Goal: Transaction & Acquisition: Purchase product/service

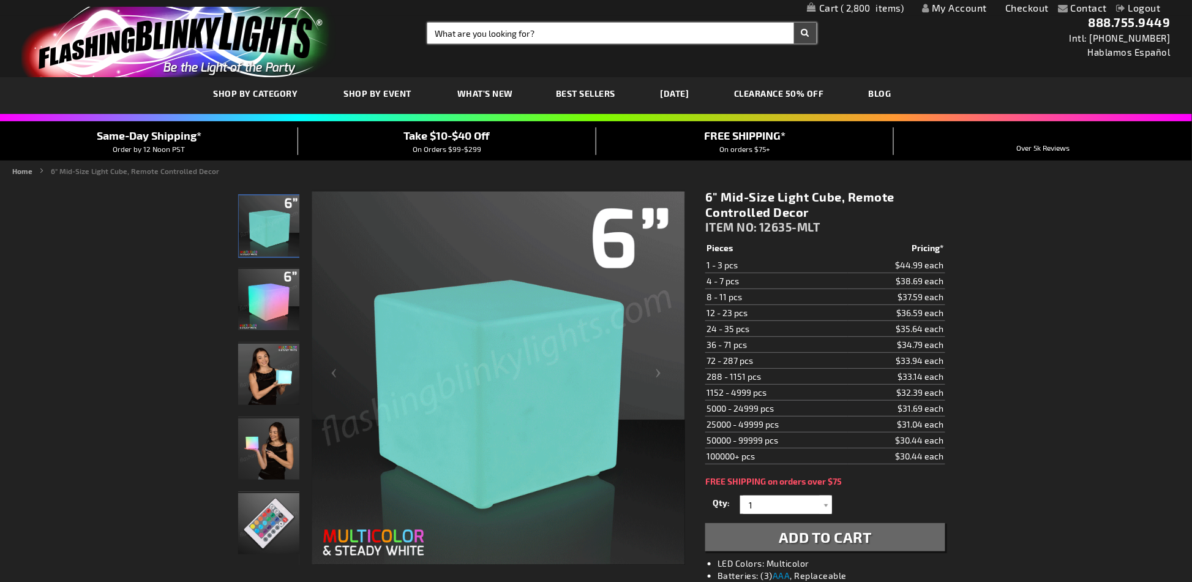
click at [512, 34] on input "Search" at bounding box center [621, 33] width 389 height 21
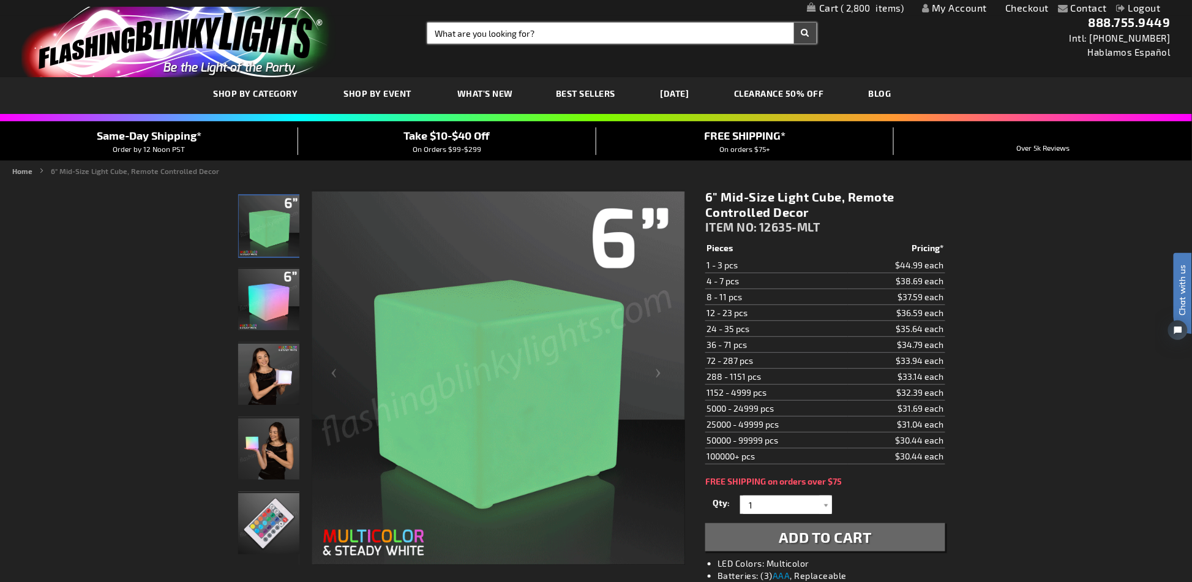
paste input "11838-GN"
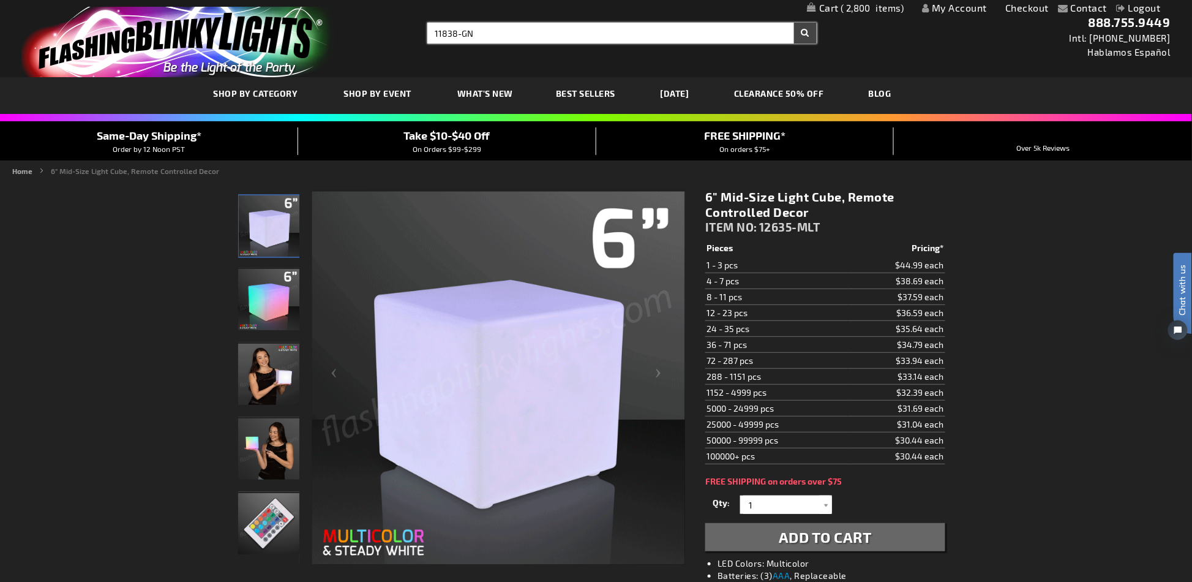
type input "11838-GN"
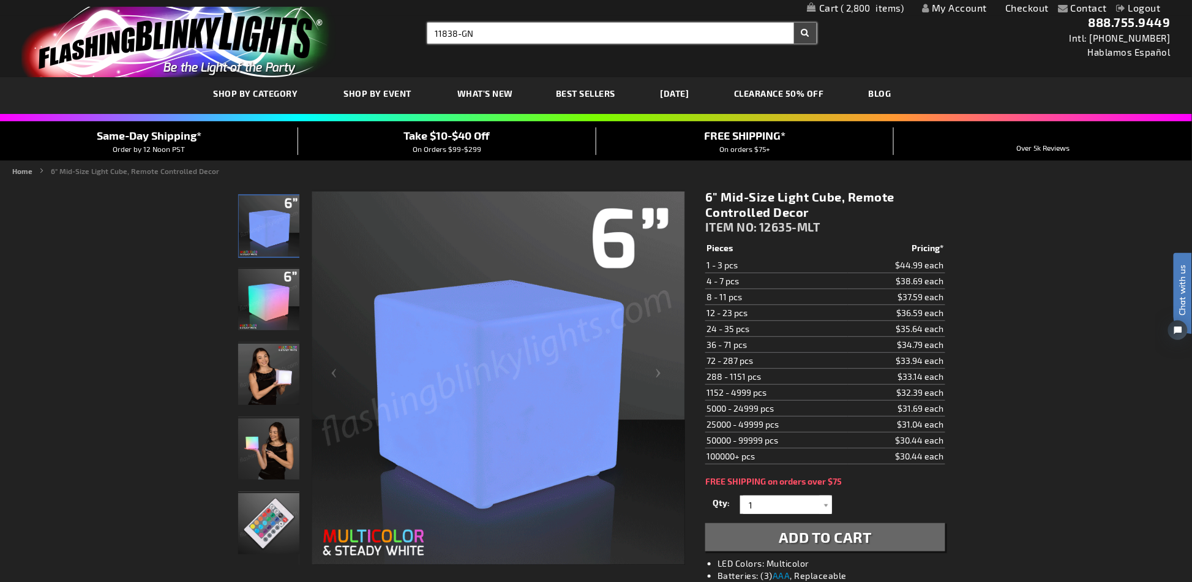
click at [794, 23] on button "Search" at bounding box center [805, 33] width 23 height 21
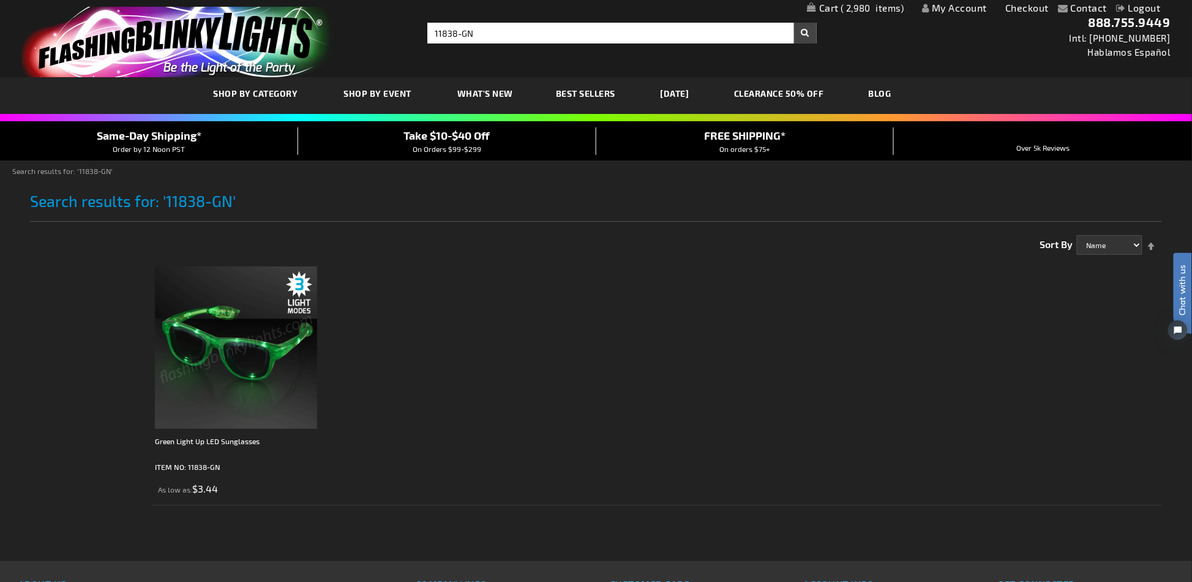
click at [263, 363] on img at bounding box center [236, 347] width 162 height 162
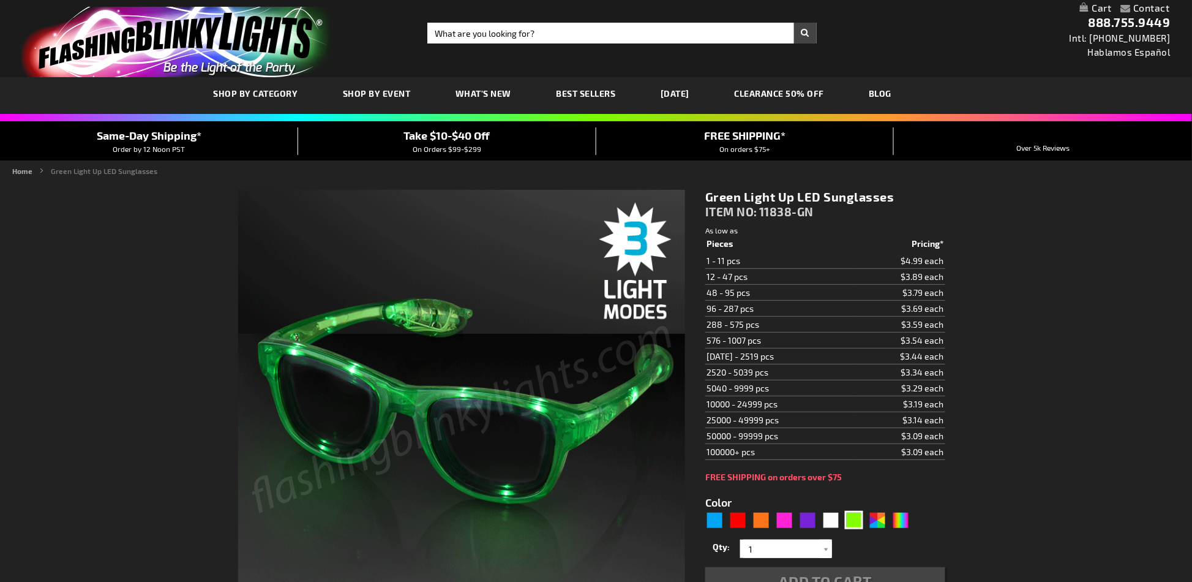
type input "5648"
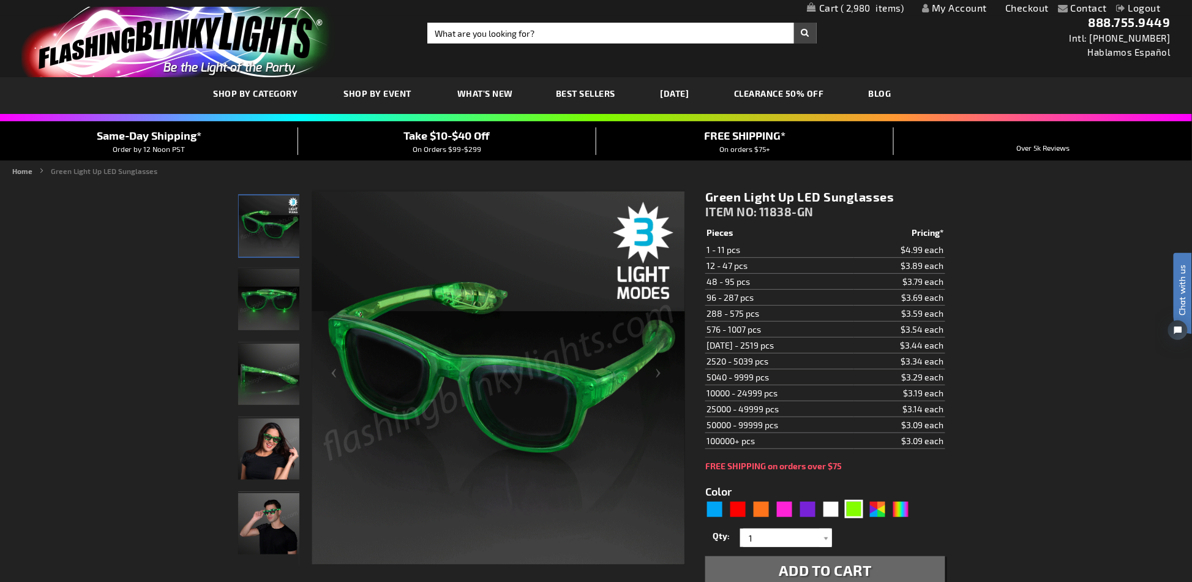
click at [886, 2] on link "My Cart 2,980 2,980 items" at bounding box center [855, 8] width 97 height 12
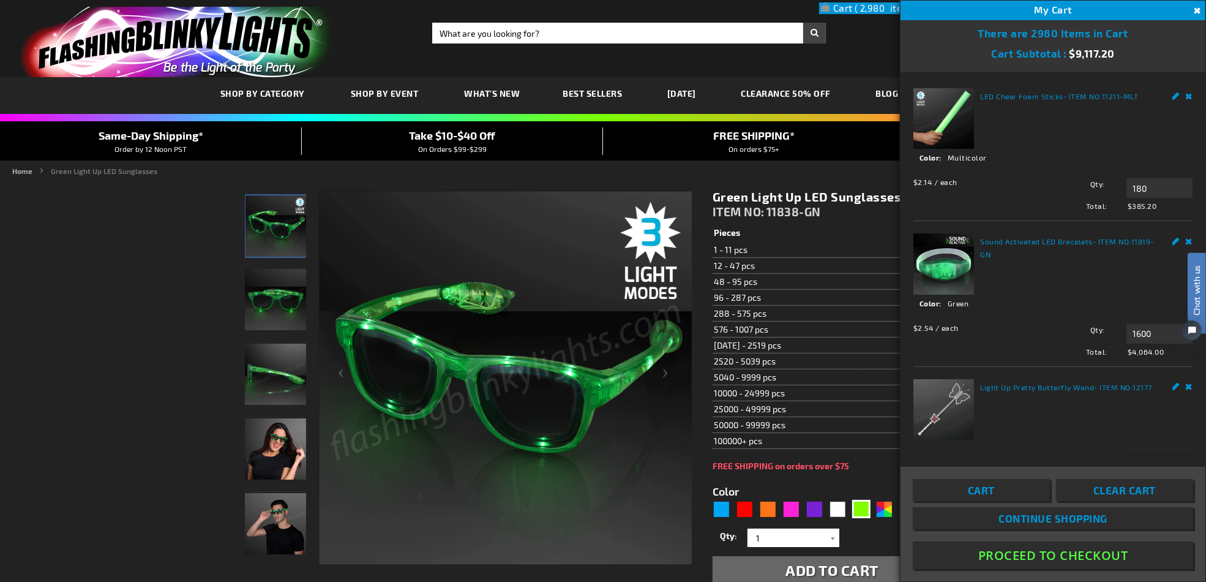
click at [1129, 492] on span "Clear Cart" at bounding box center [1125, 490] width 62 height 12
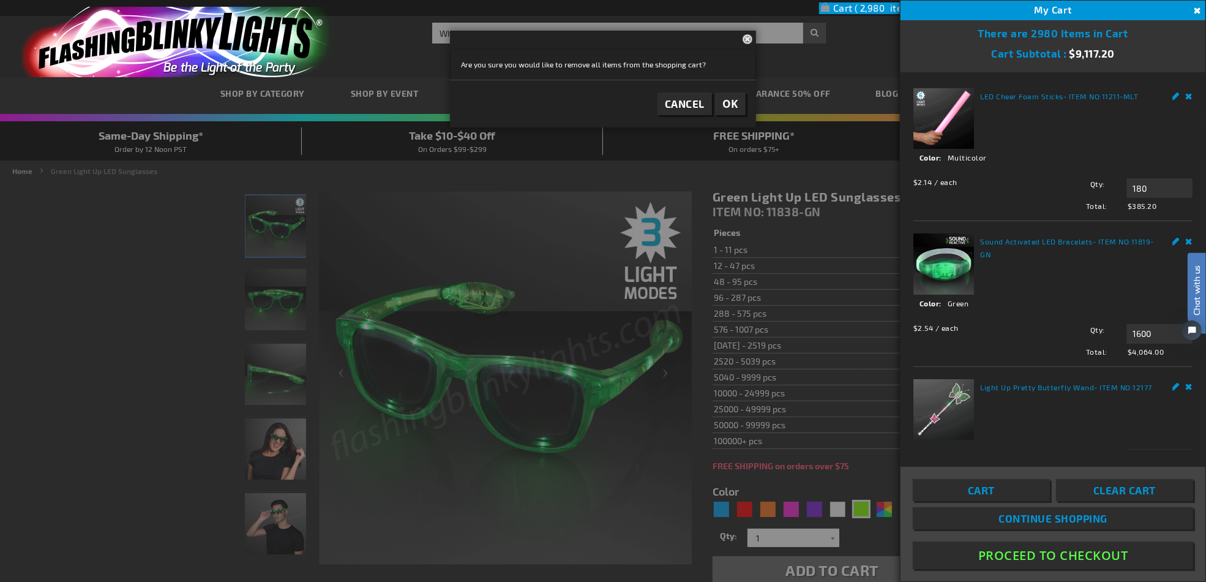
click at [728, 108] on span "OK" at bounding box center [731, 104] width 16 height 14
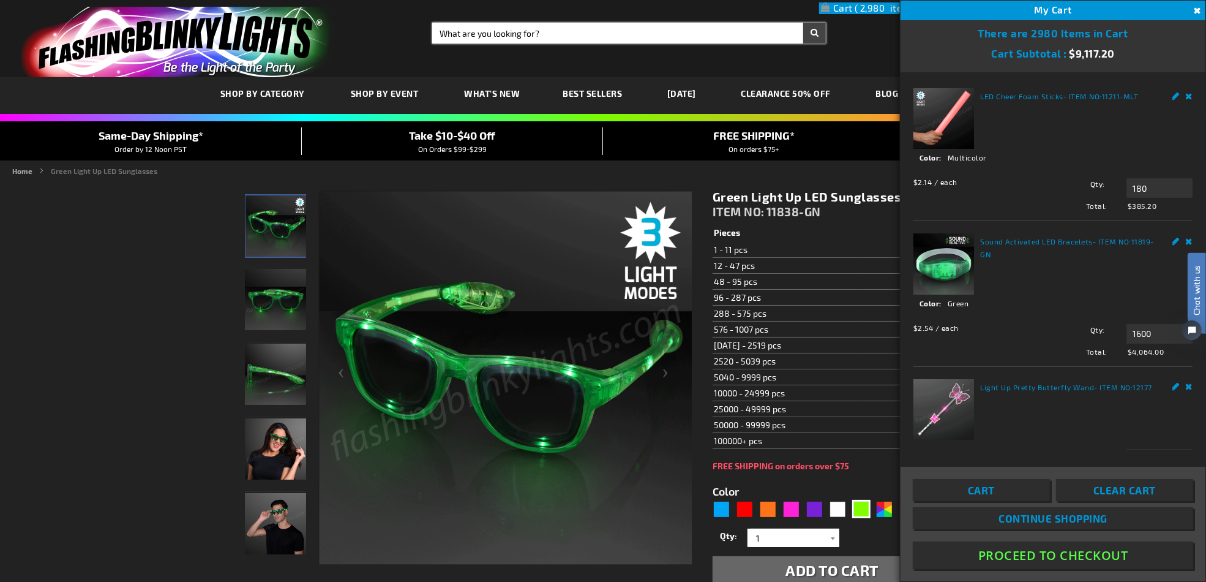
click at [580, 36] on input "Search" at bounding box center [629, 33] width 394 height 21
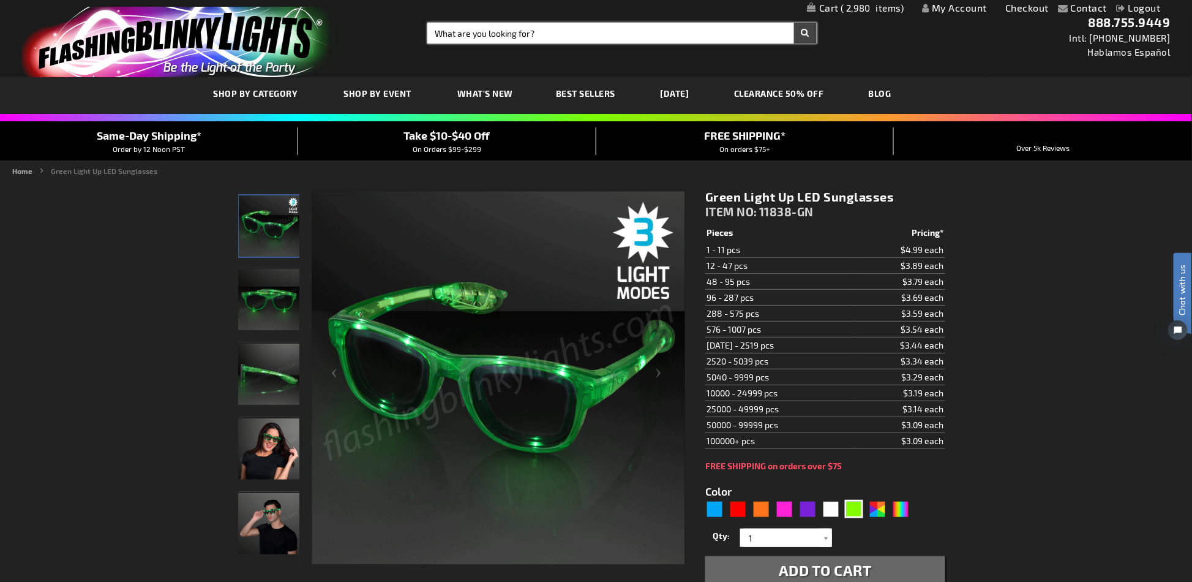
click at [580, 36] on input "Search" at bounding box center [621, 33] width 389 height 21
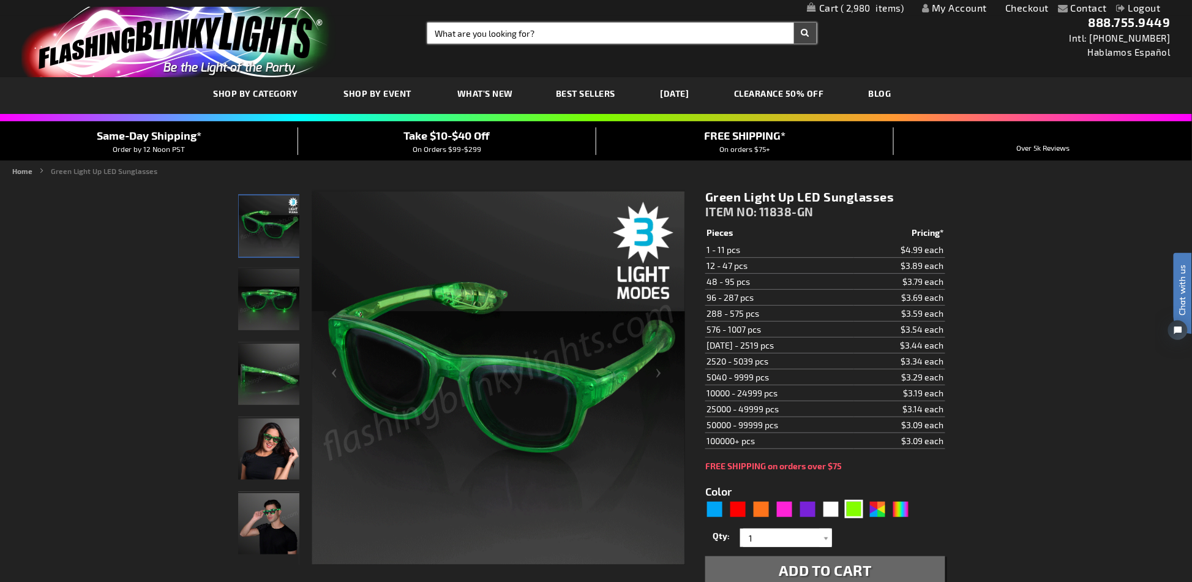
paste input "11838-GN"
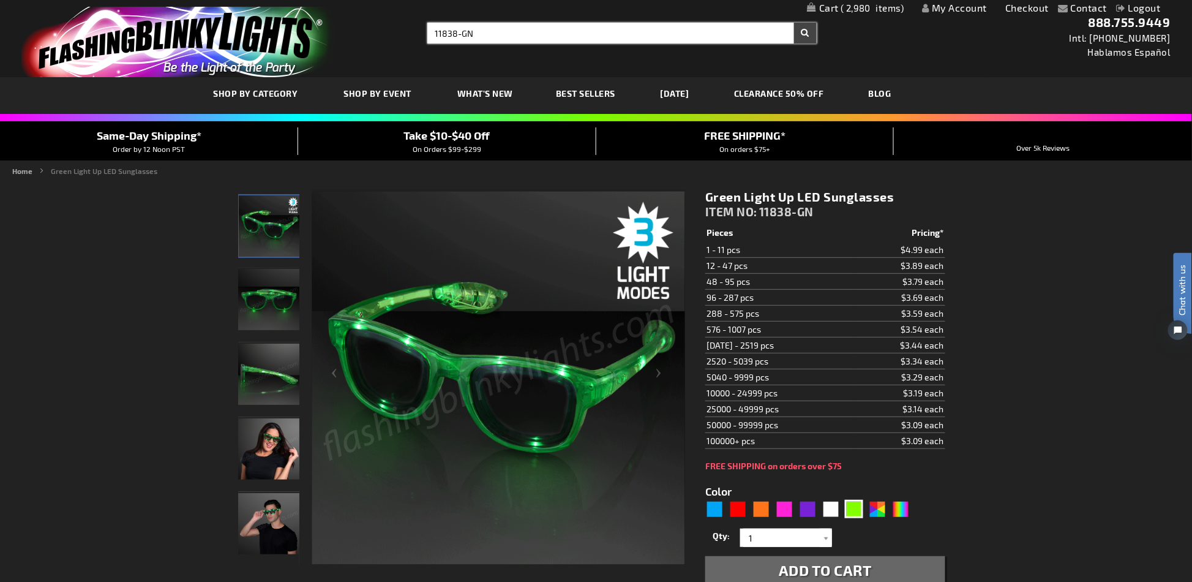
type input "11838-GN"
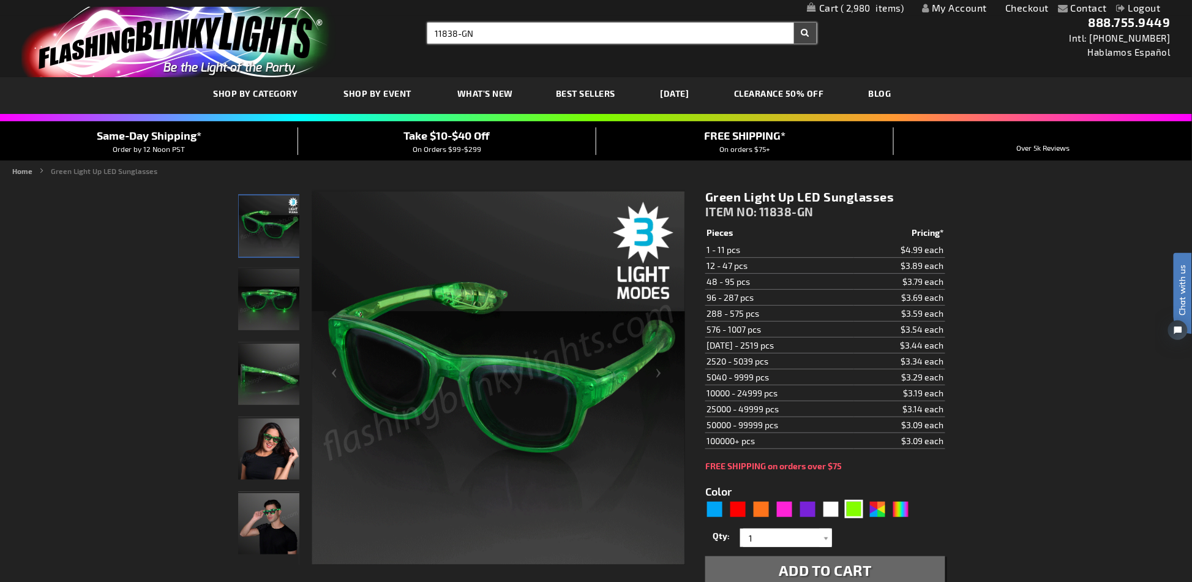
click at [794, 23] on button "Search" at bounding box center [805, 33] width 23 height 21
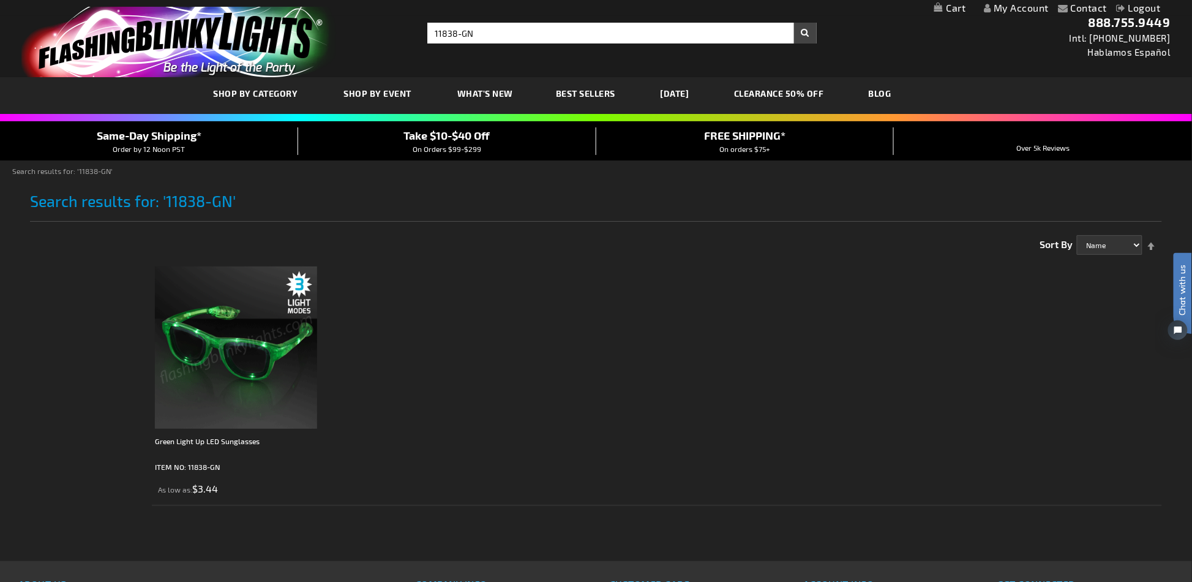
click at [298, 384] on img at bounding box center [236, 347] width 162 height 162
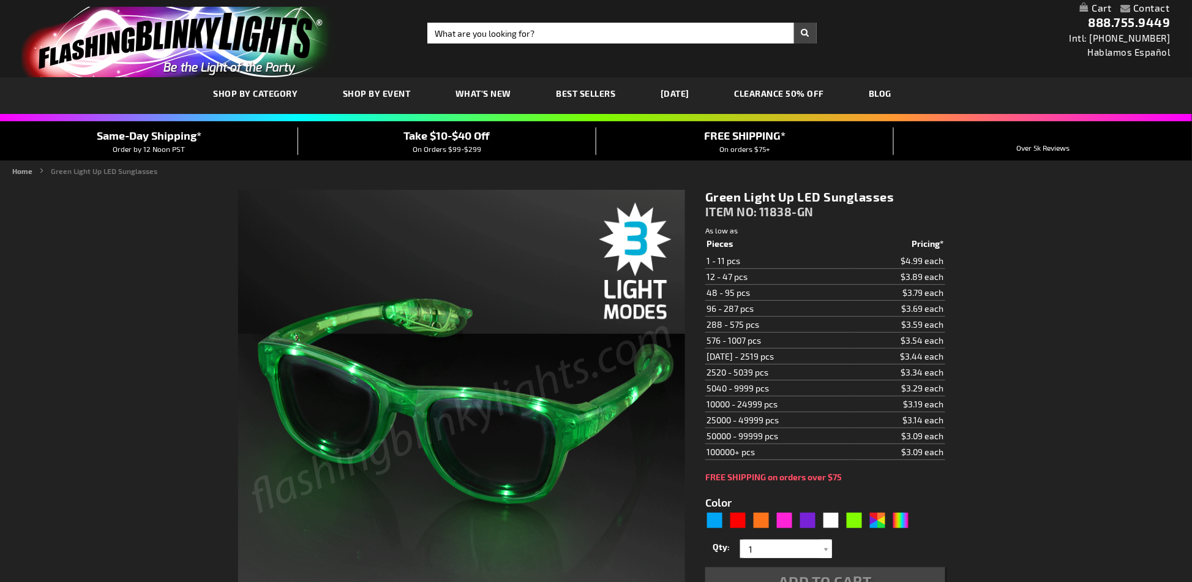
type input "5648"
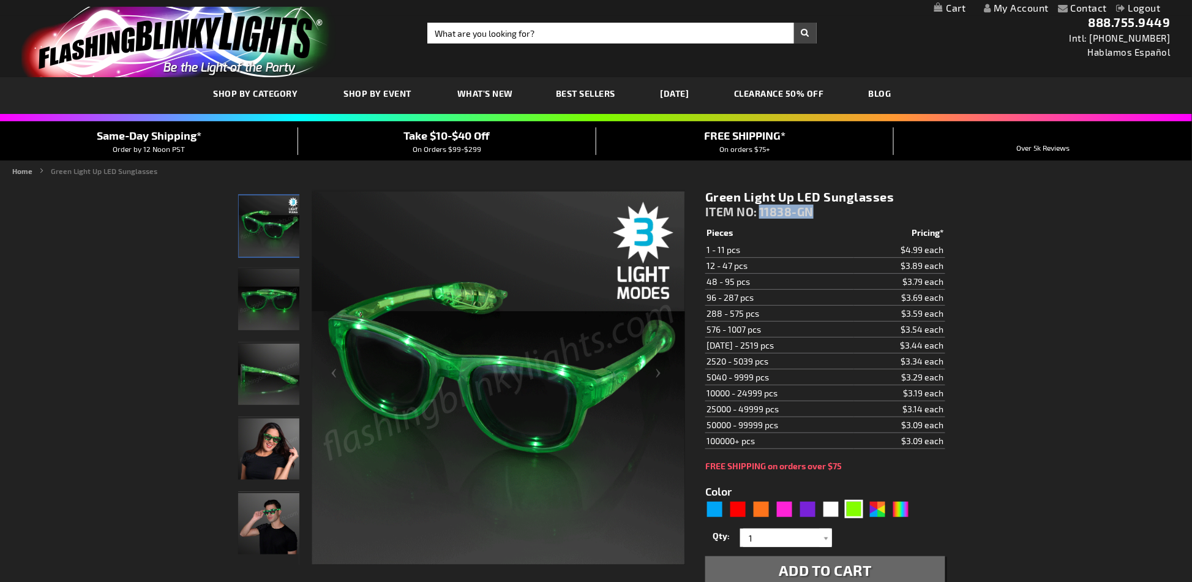
drag, startPoint x: 775, startPoint y: 213, endPoint x: 760, endPoint y: 213, distance: 15.3
click at [760, 213] on div "Green Light Up LED Sunglasses ITEM NO: 11838-GN" at bounding box center [824, 207] width 239 height 36
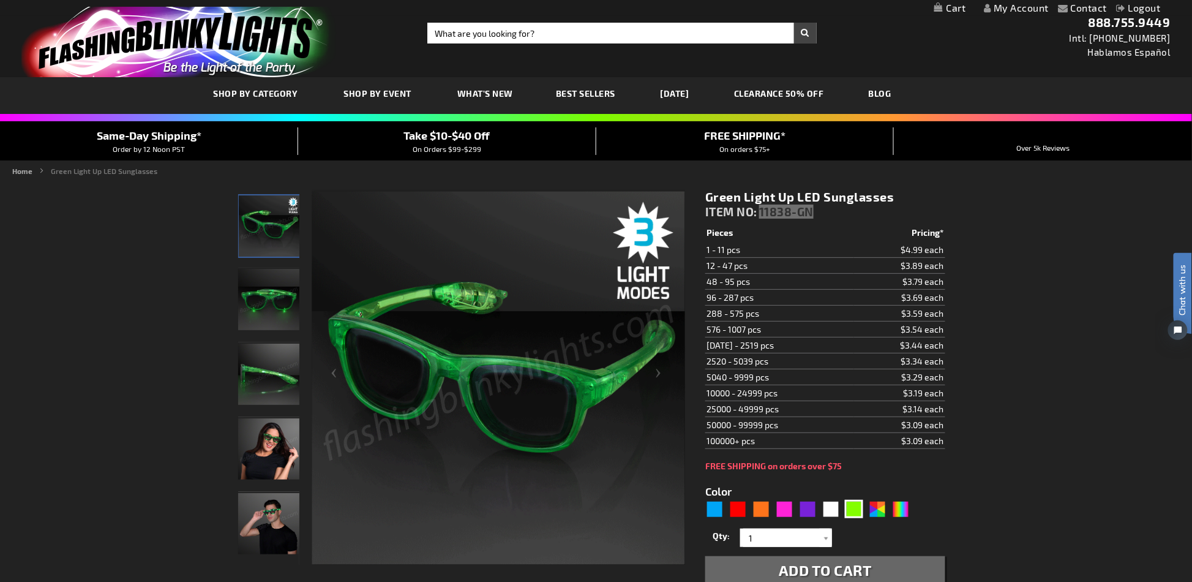
scroll to position [245, 0]
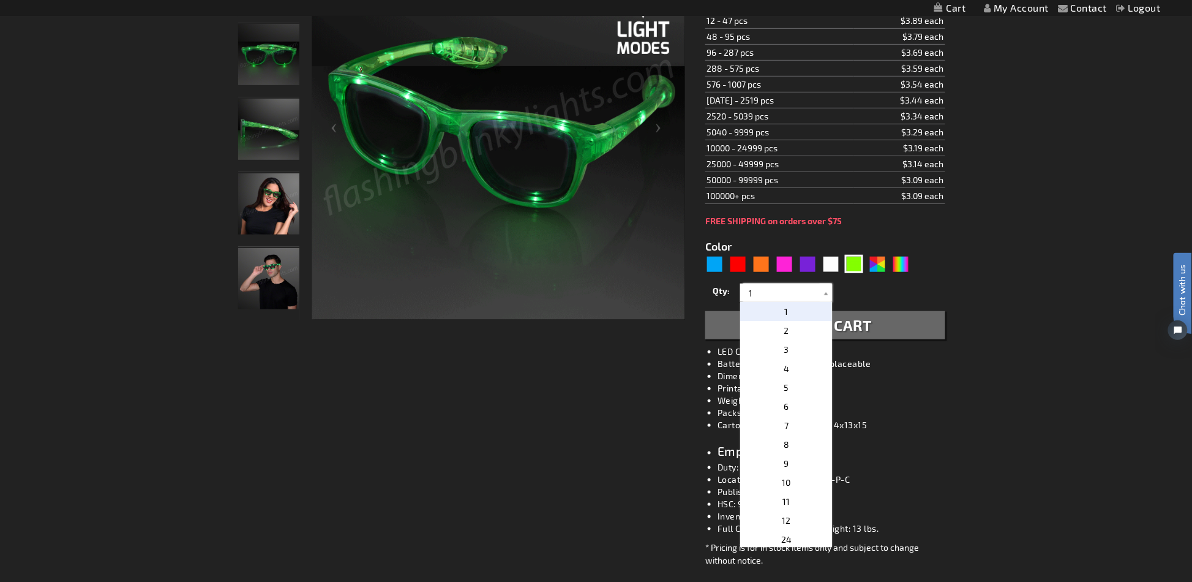
drag, startPoint x: 812, startPoint y: 293, endPoint x: 704, endPoint y: 287, distance: 108.6
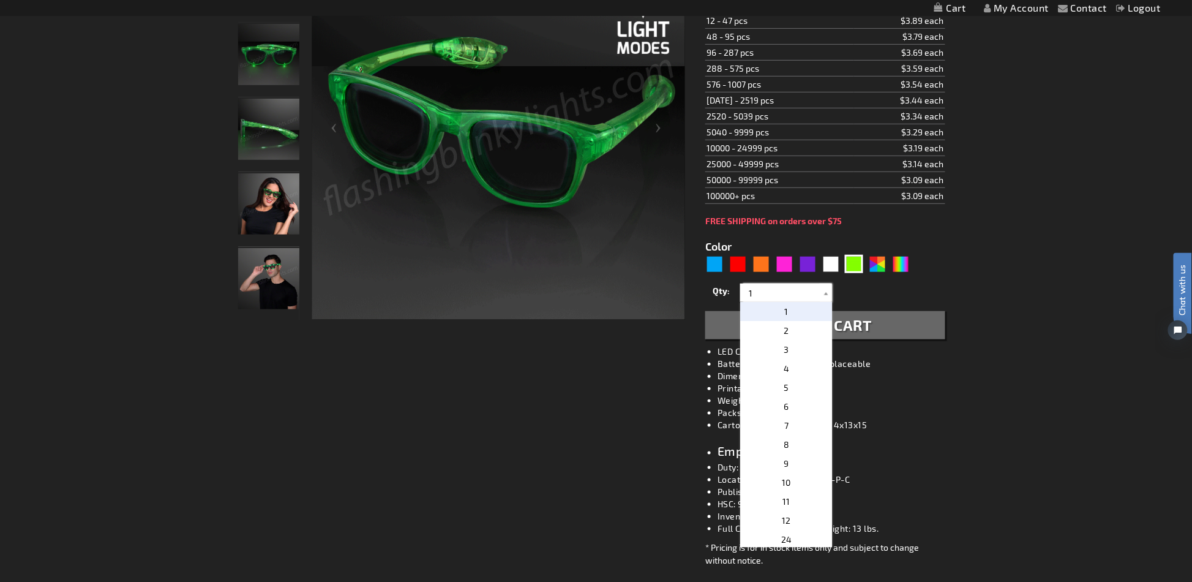
click at [704, 287] on div "Green Light Up LED Sunglasses ITEM NO: 11838-GN $3.44 Pieces Pricing* 1 - 11 pc…" at bounding box center [825, 296] width 258 height 722
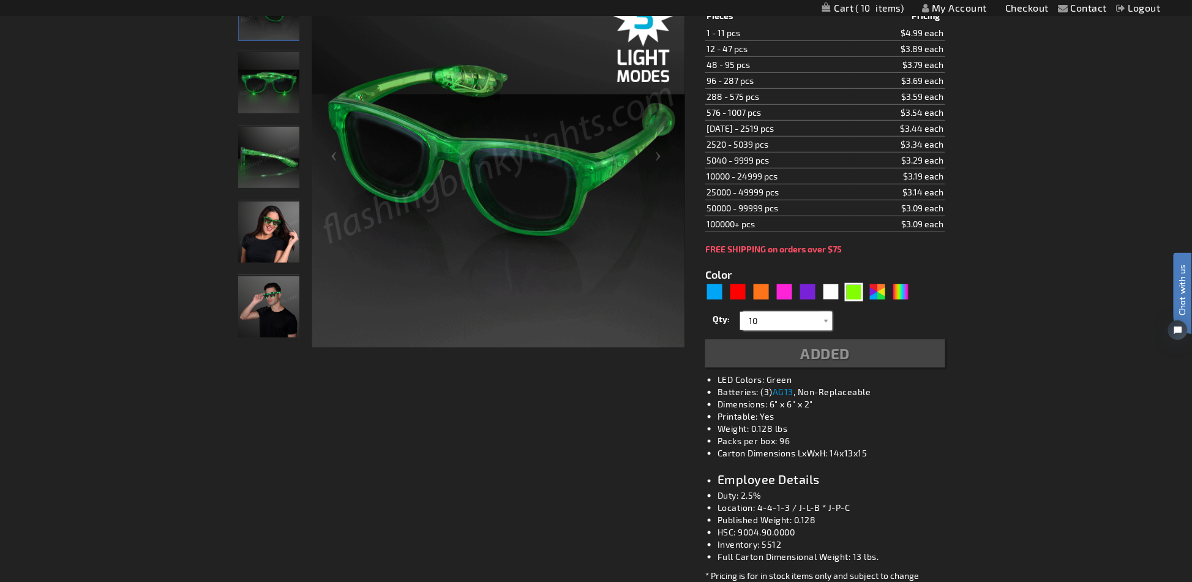
type input "10"
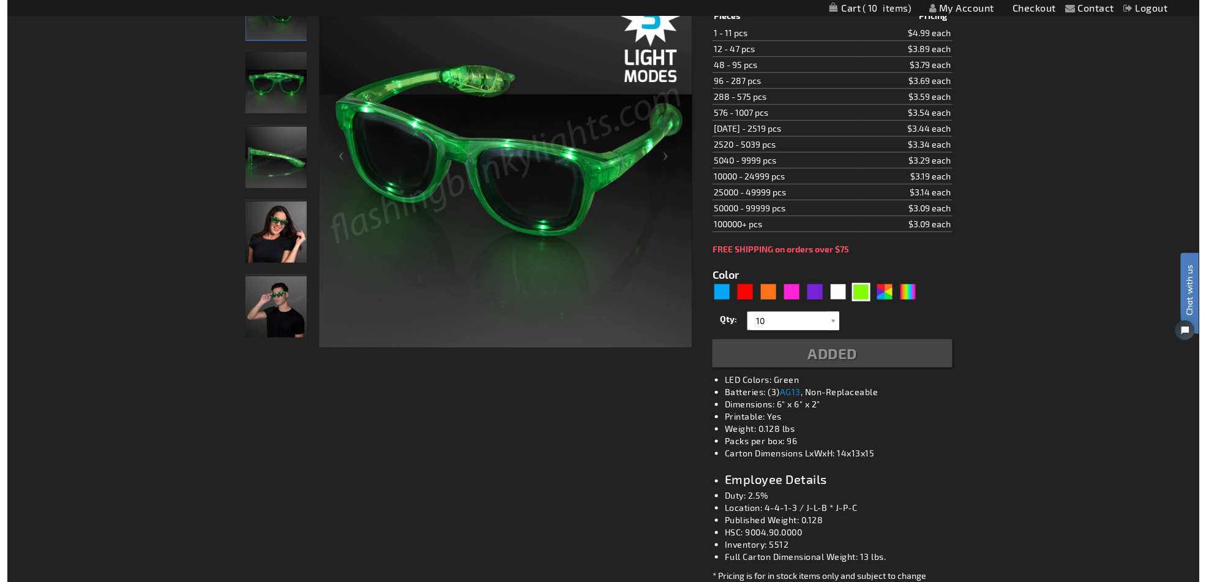
scroll to position [273, 0]
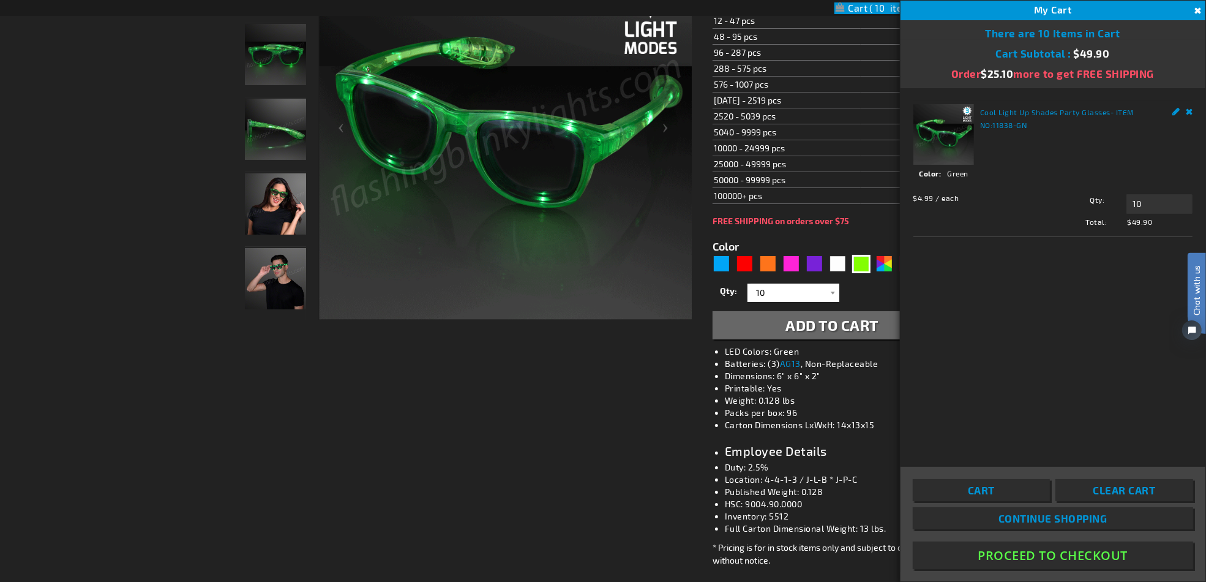
click at [1001, 331] on div "Cool Light Up Shades Party Glasses - ITEM NO: 11838-GN See Details Options Deta…" at bounding box center [1053, 277] width 305 height 378
click at [1164, 203] on input "10" at bounding box center [1160, 204] width 66 height 20
type input "108"
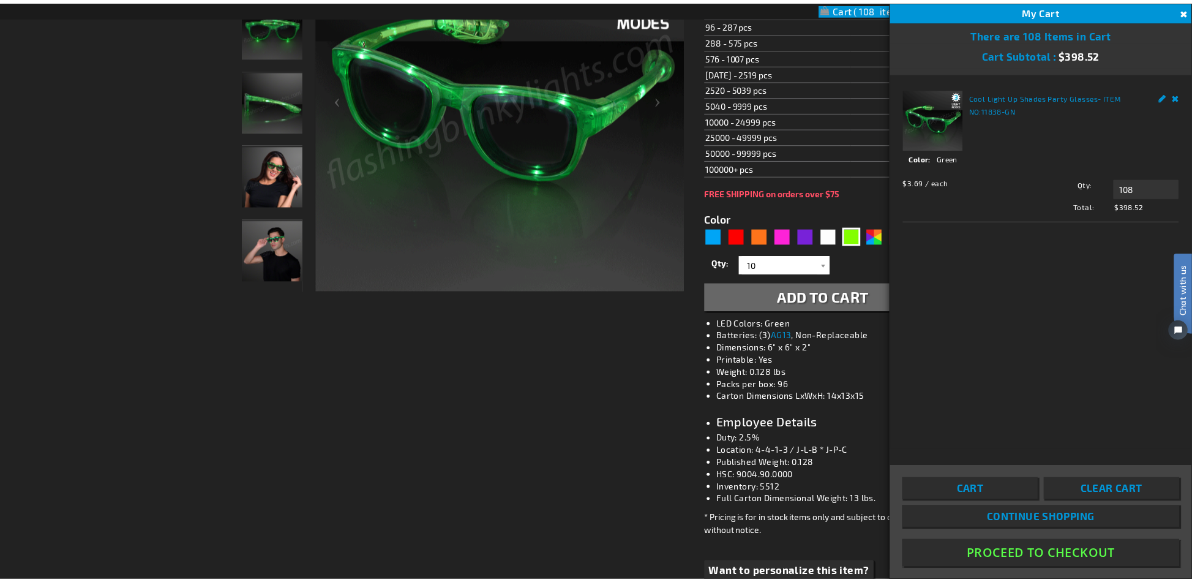
scroll to position [245, 0]
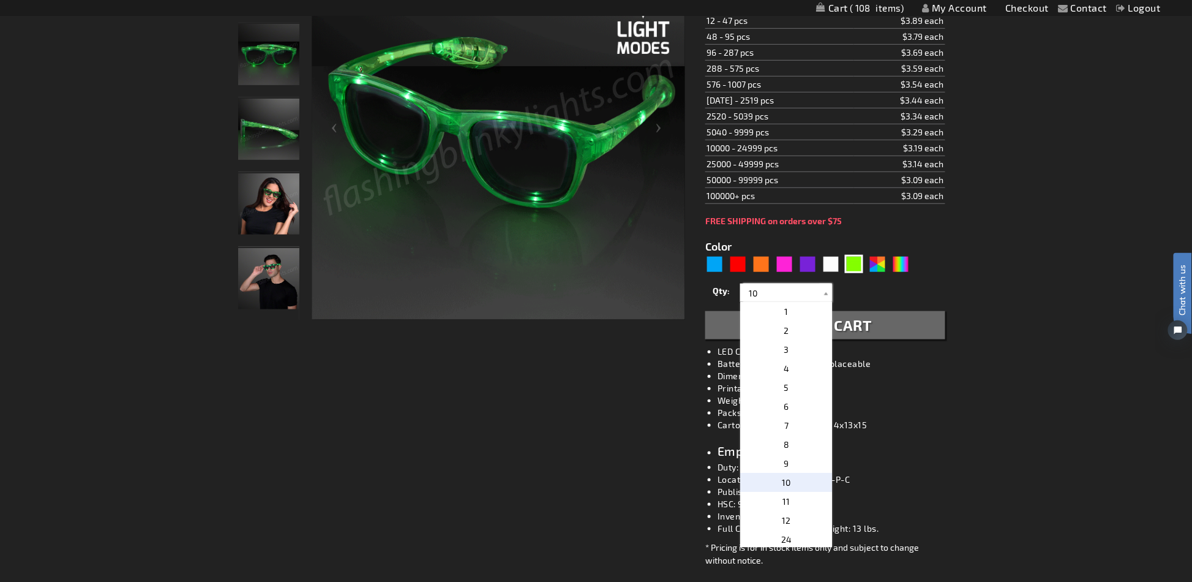
scroll to position [0, 0]
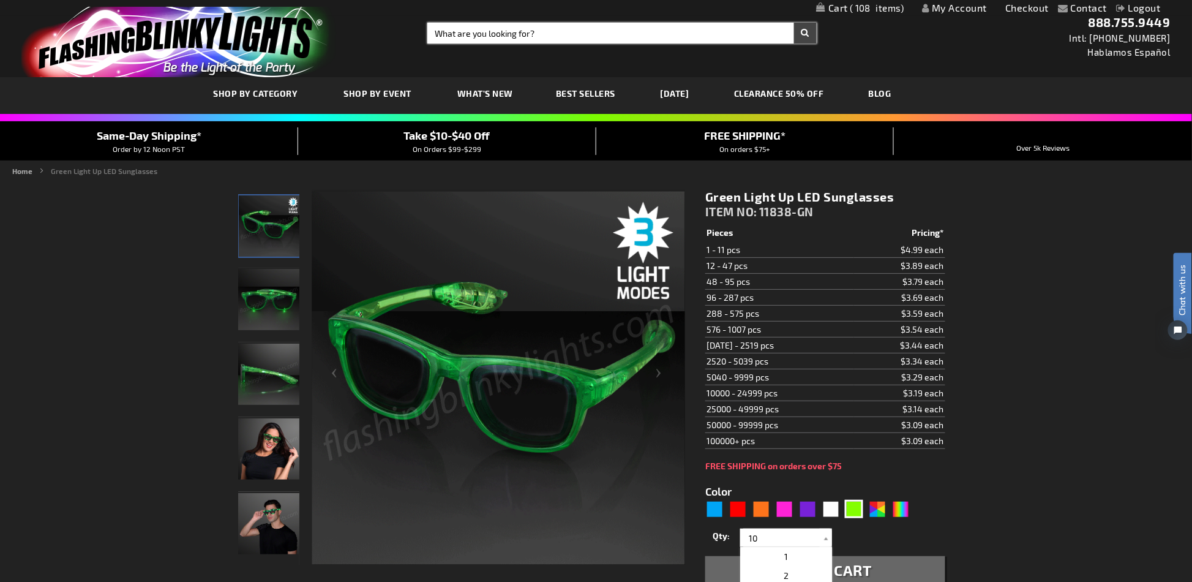
click at [554, 28] on input "Search" at bounding box center [621, 33] width 389 height 21
paste input "11315-GN"
type input "11315-GN"
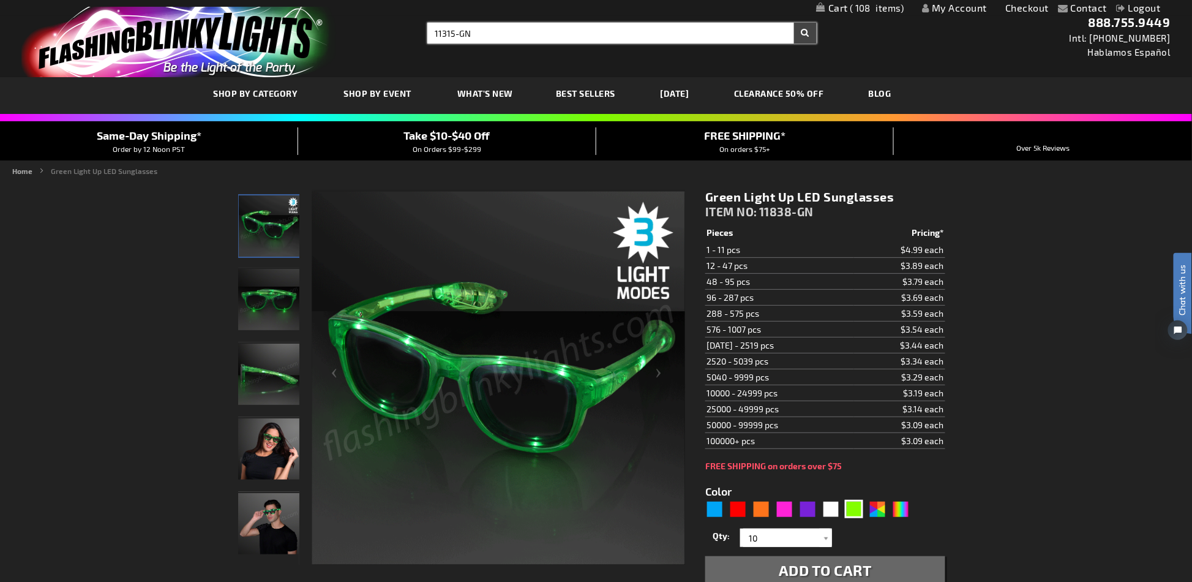
click at [794, 23] on button "Search" at bounding box center [805, 33] width 23 height 21
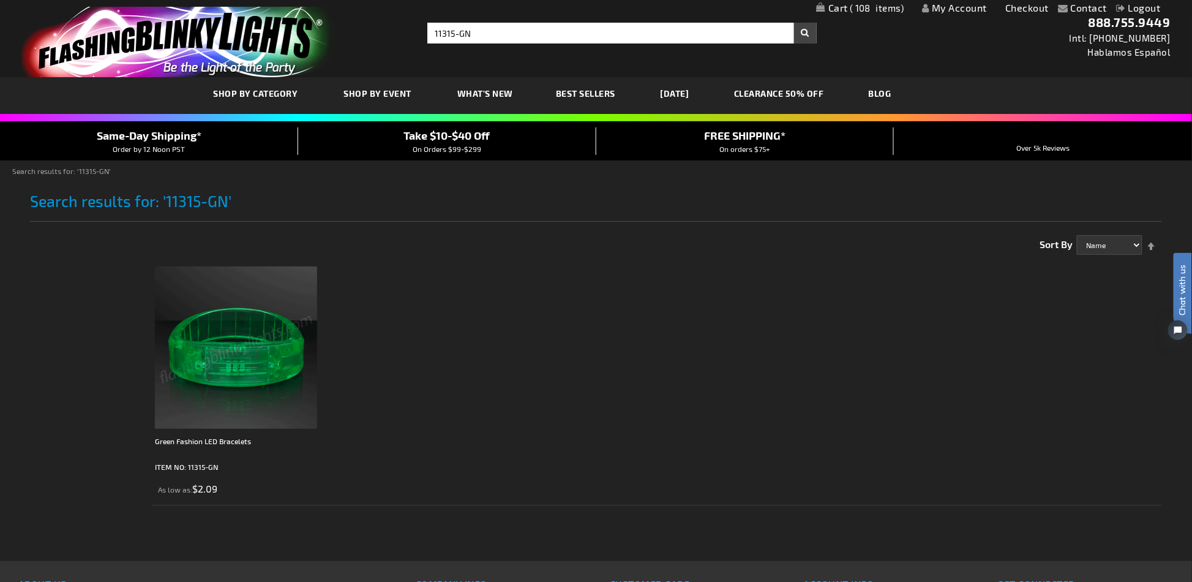
click at [222, 374] on img at bounding box center [236, 347] width 162 height 162
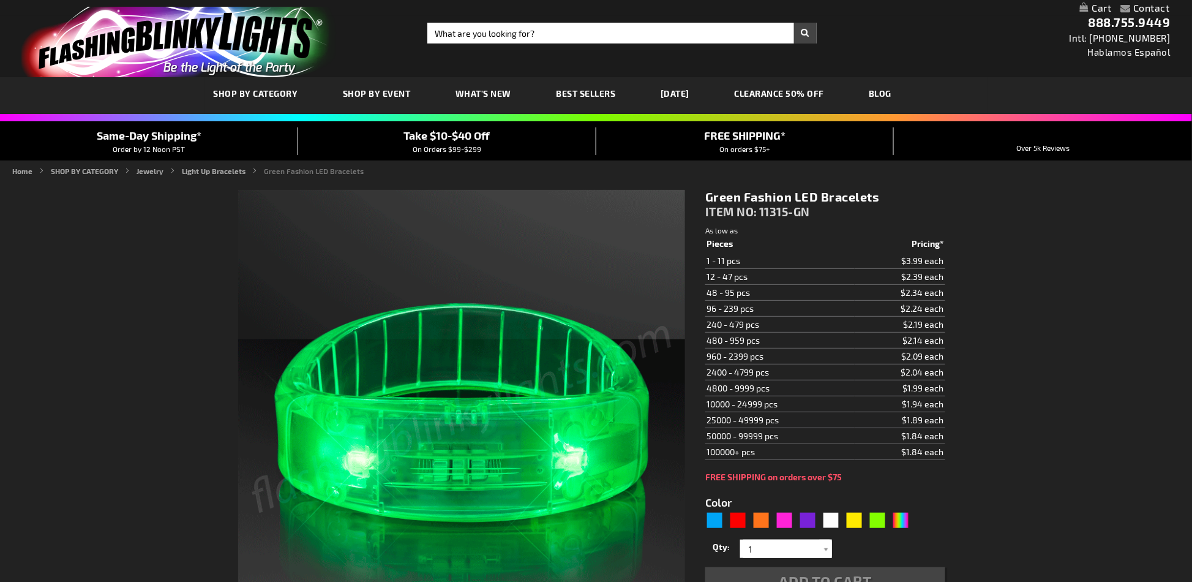
type input "5648"
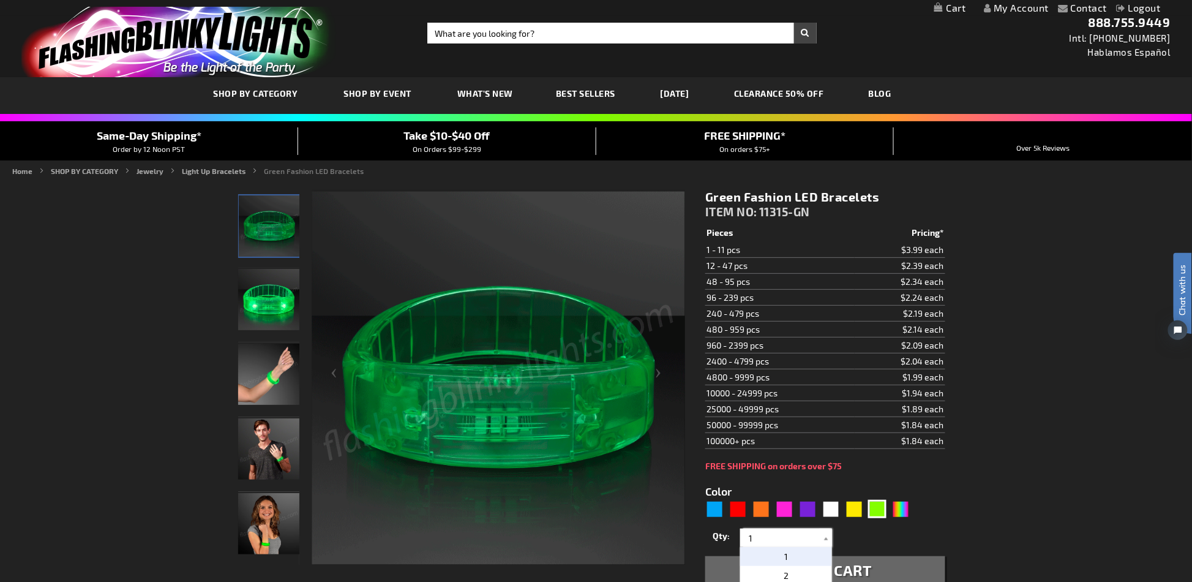
click at [778, 535] on input "1" at bounding box center [787, 538] width 89 height 18
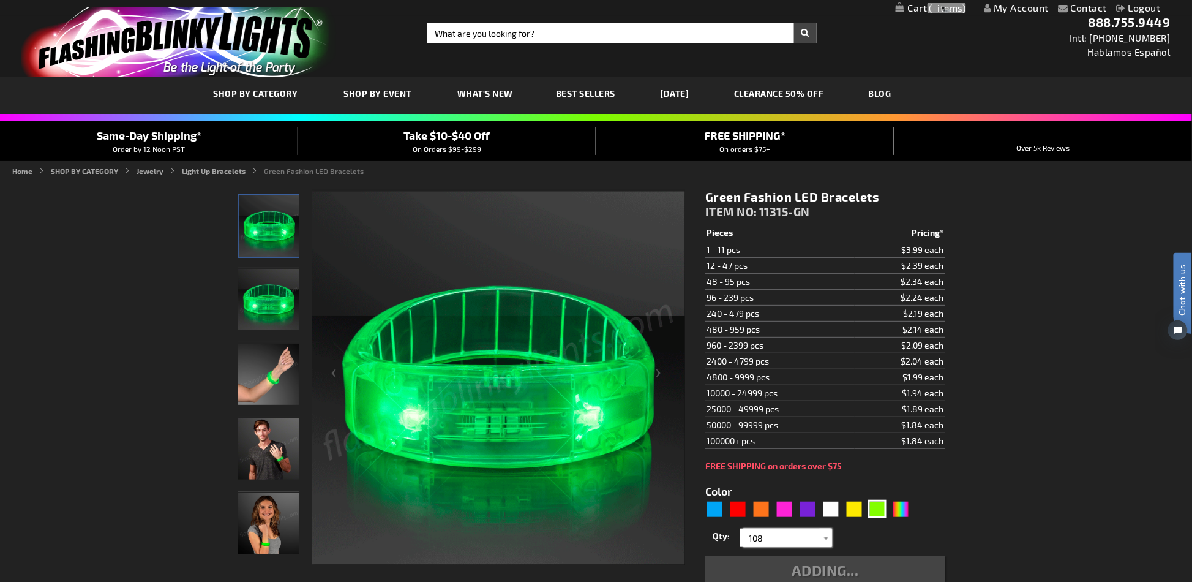
type input "108"
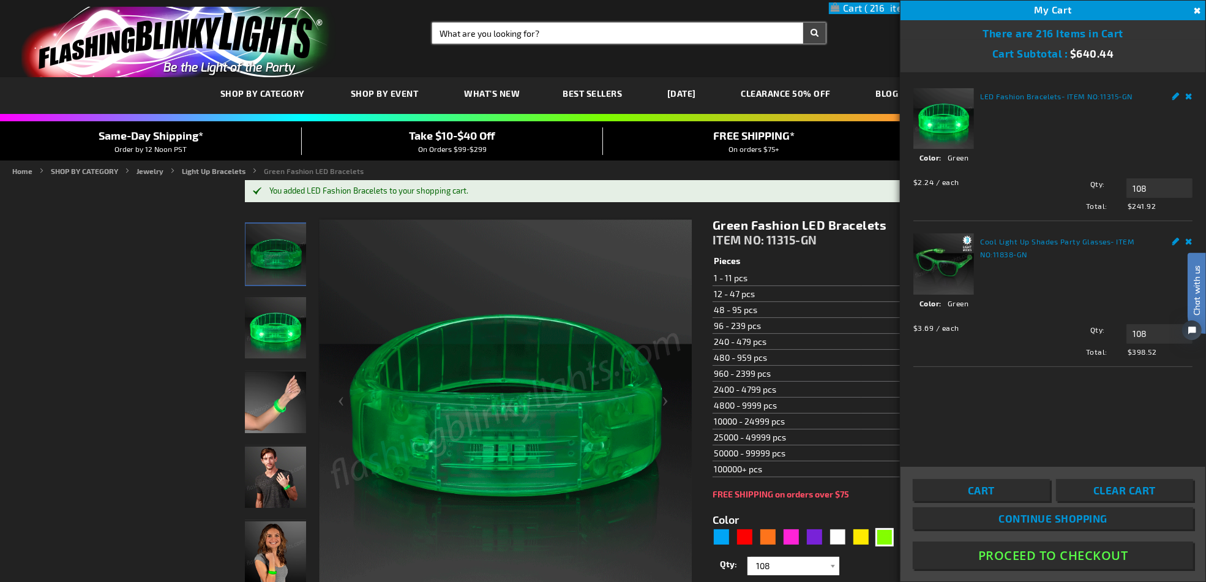
click at [641, 38] on input "Search" at bounding box center [629, 33] width 394 height 21
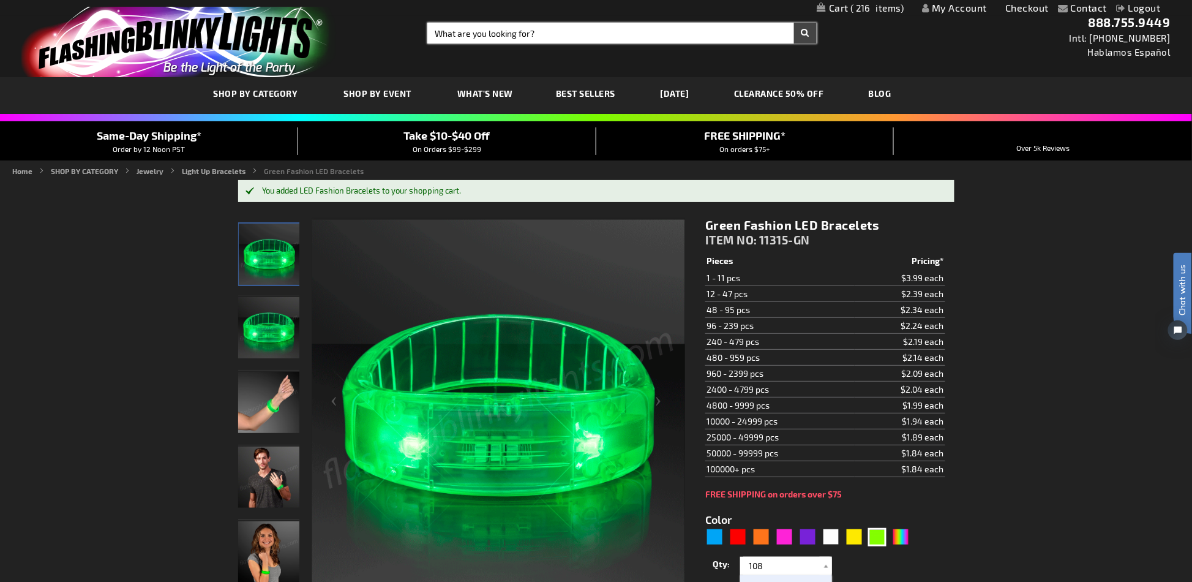
click at [641, 38] on input "Search" at bounding box center [621, 33] width 389 height 21
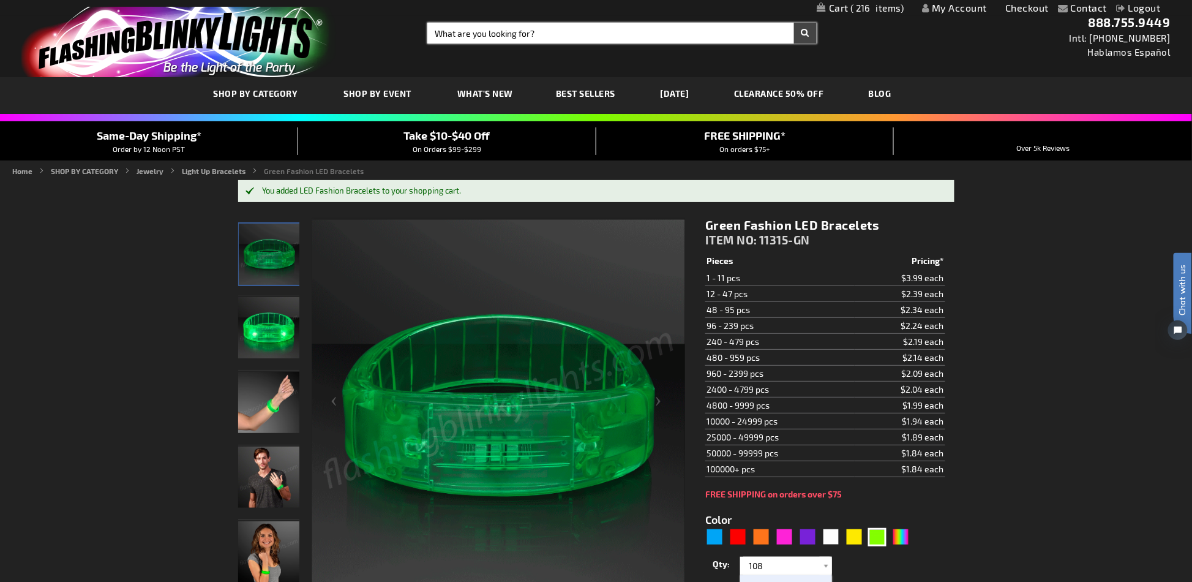
paste input "11159-GN"
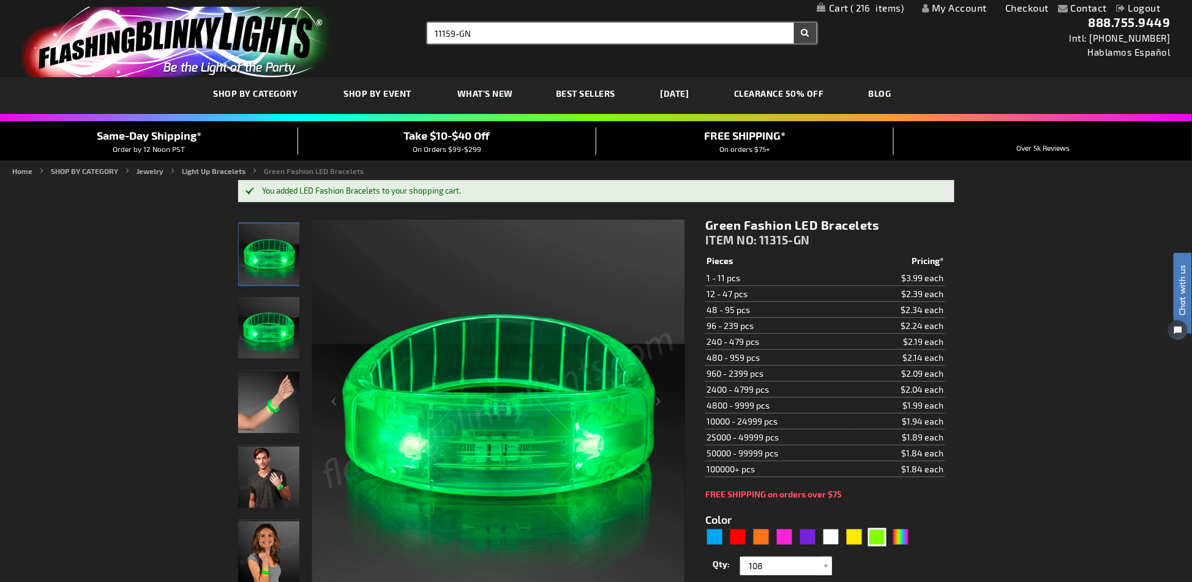
type input "11159-GN"
click at [794, 23] on button "Search" at bounding box center [805, 33] width 23 height 21
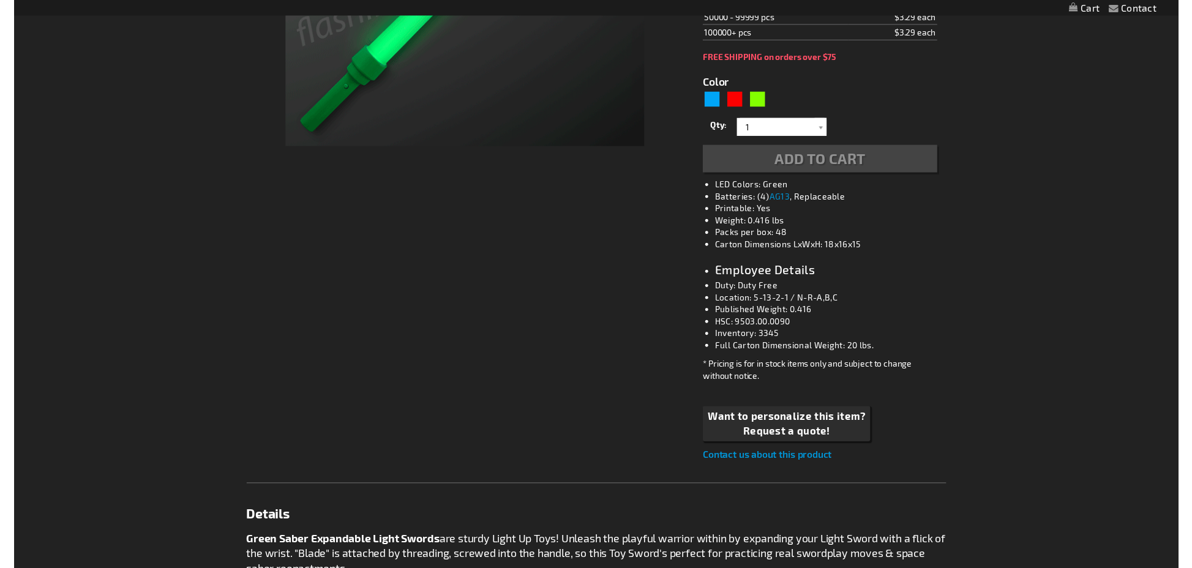
scroll to position [408, 0]
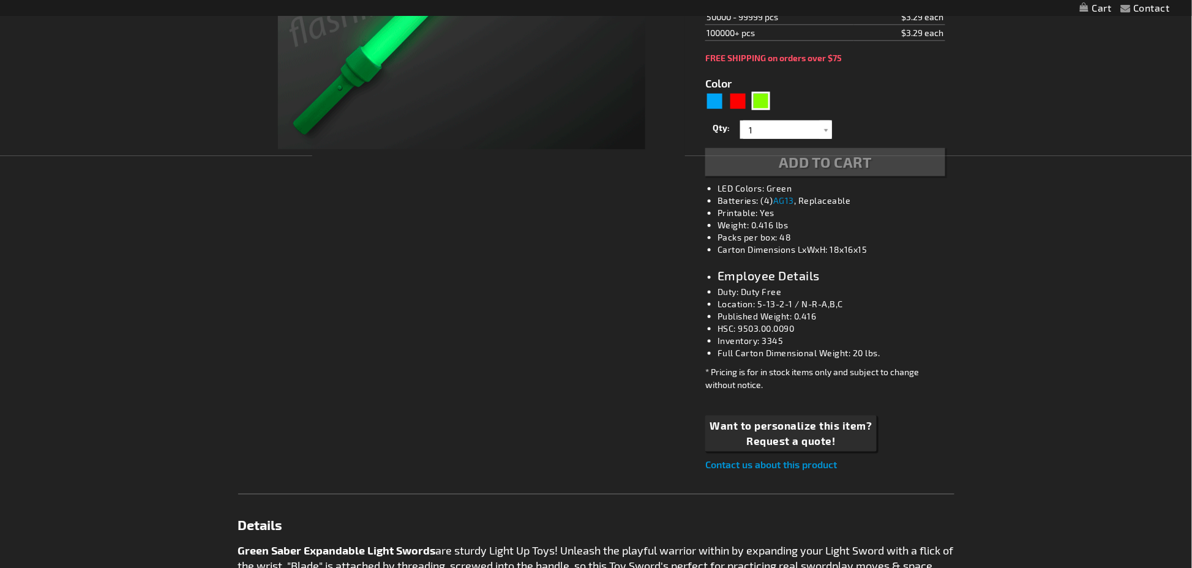
type input "5648"
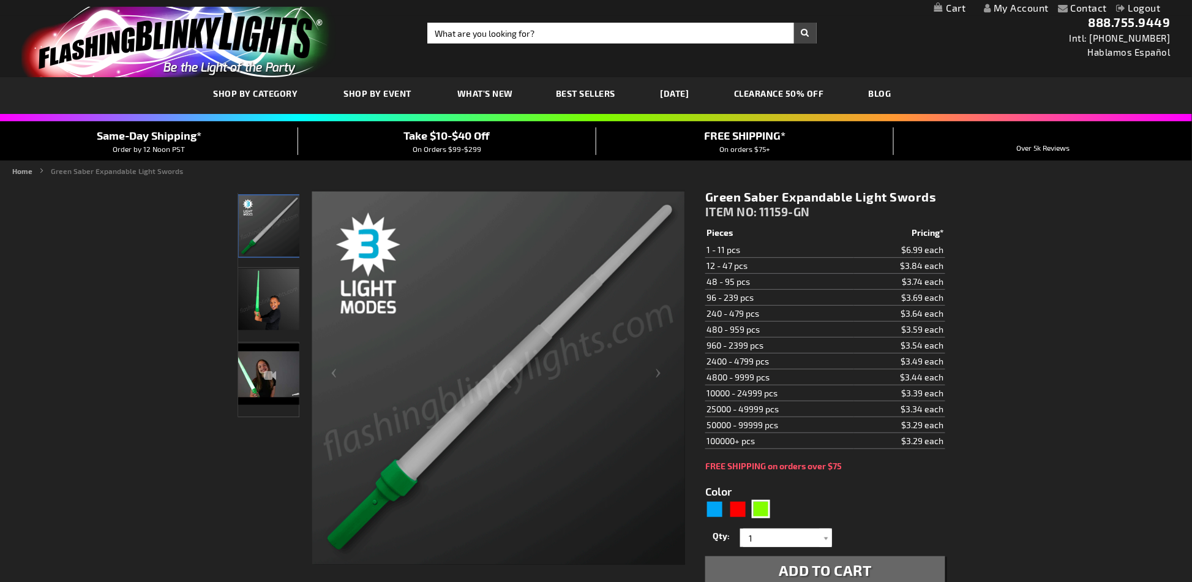
scroll to position [326, 0]
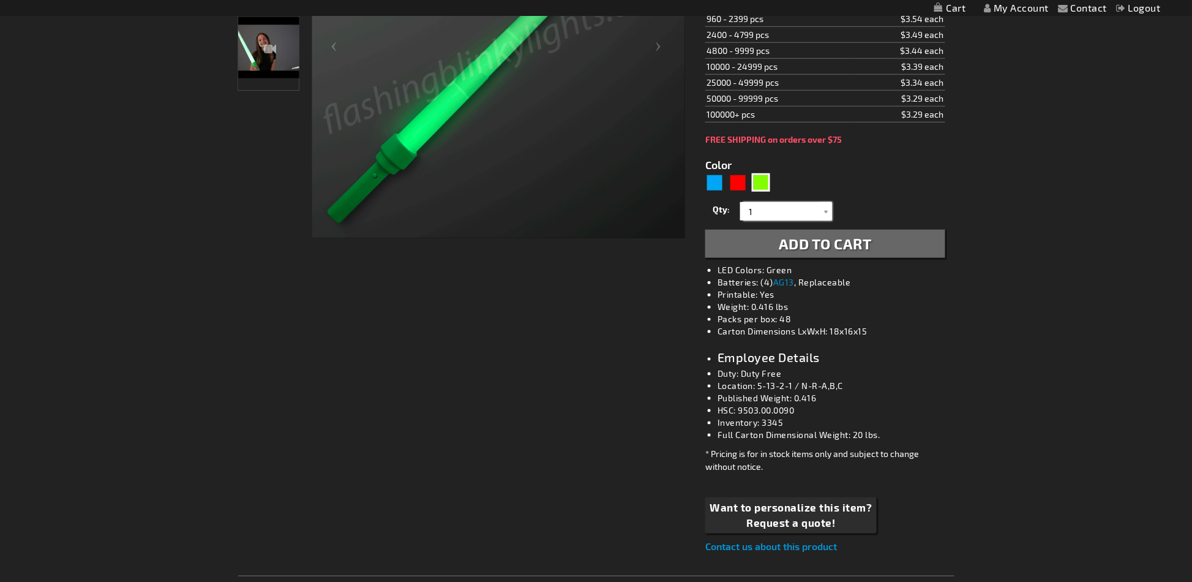
click at [782, 213] on input "1" at bounding box center [787, 211] width 89 height 18
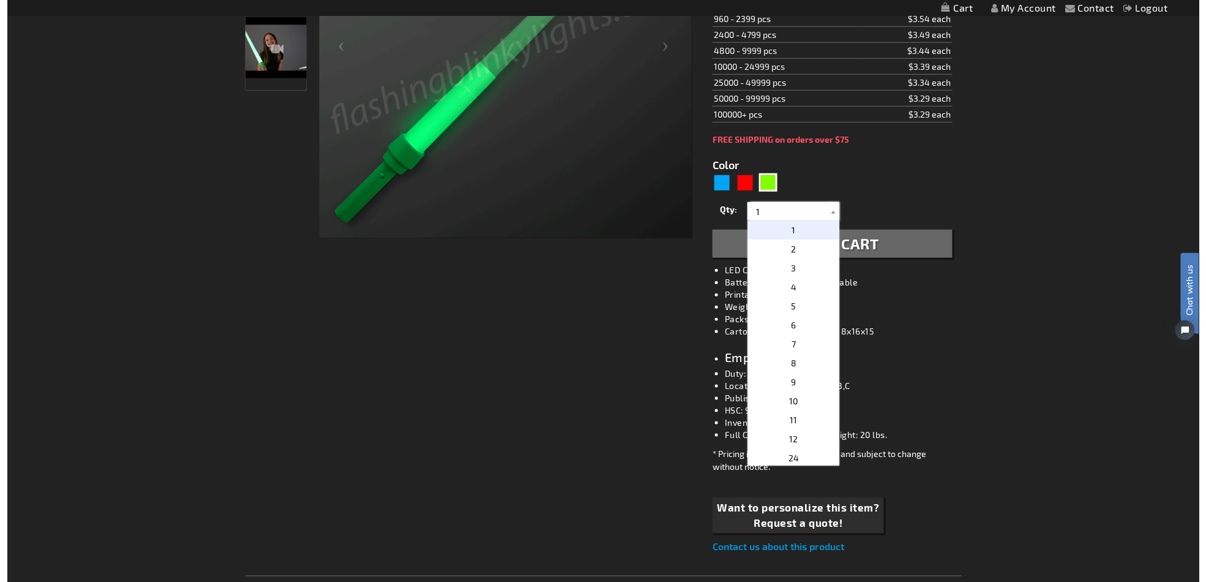
scroll to position [0, 0]
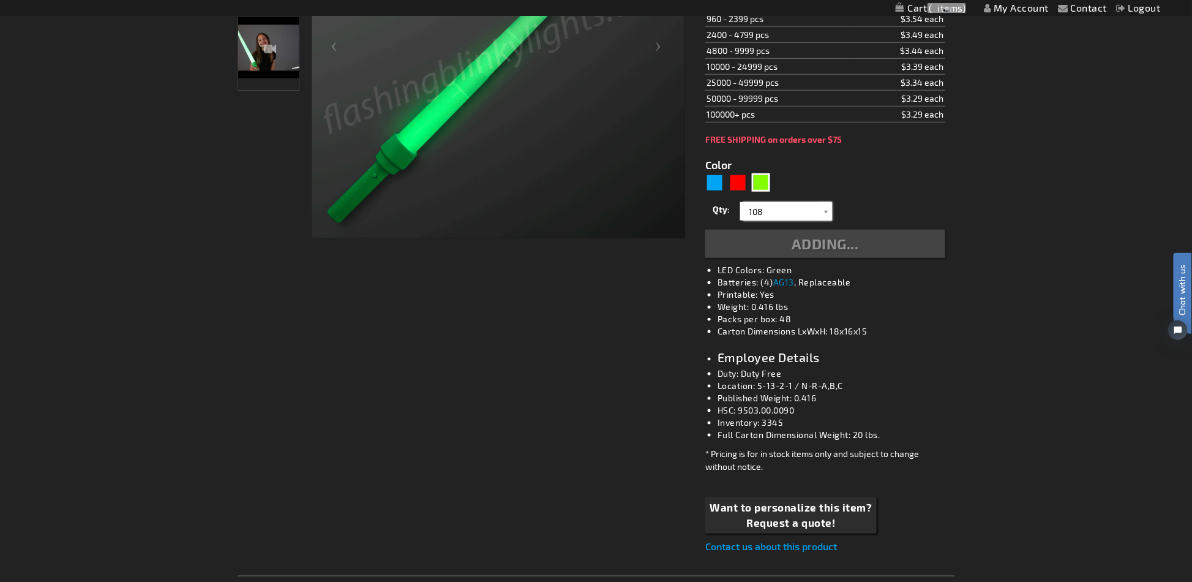
type input "108"
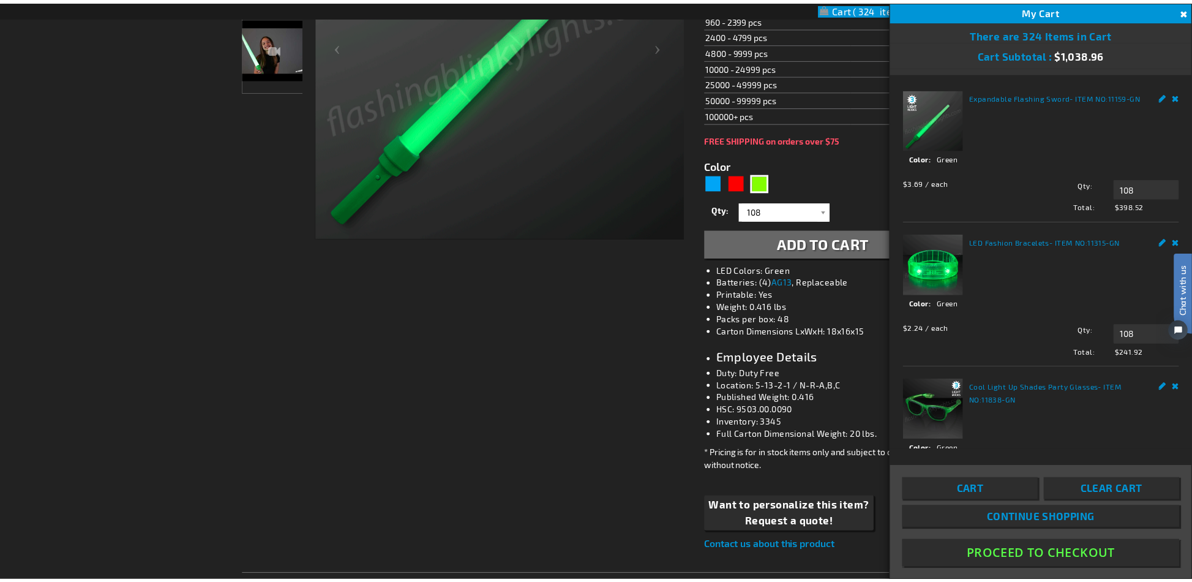
scroll to position [65, 0]
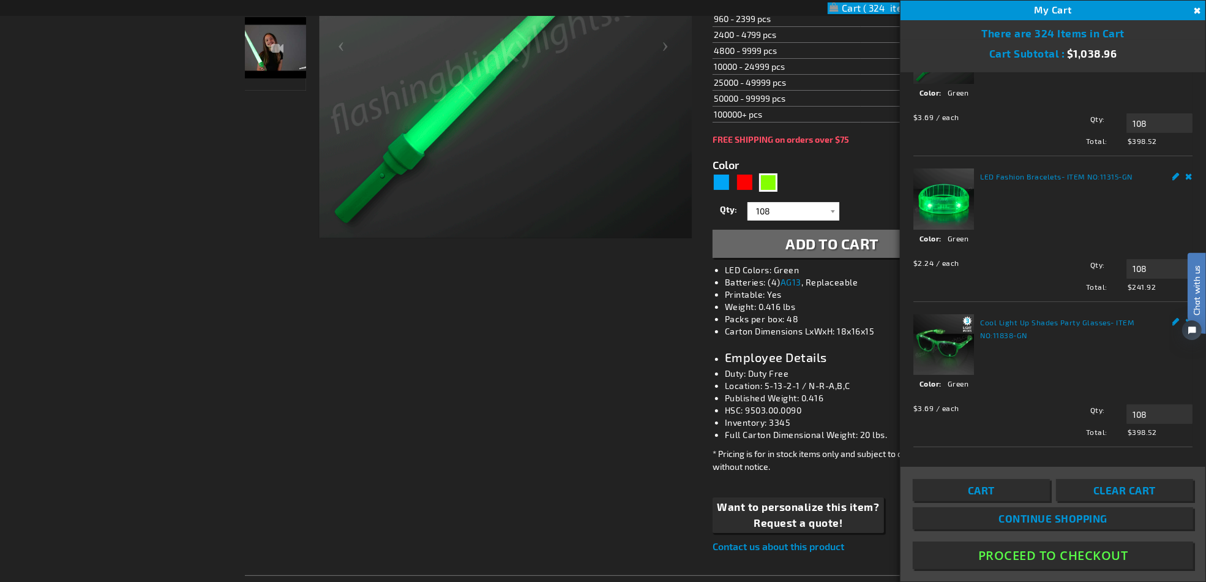
click at [604, 318] on div "Checkout as a new customer Creating an account has many benefits: See order and…" at bounding box center [603, 474] width 717 height 1241
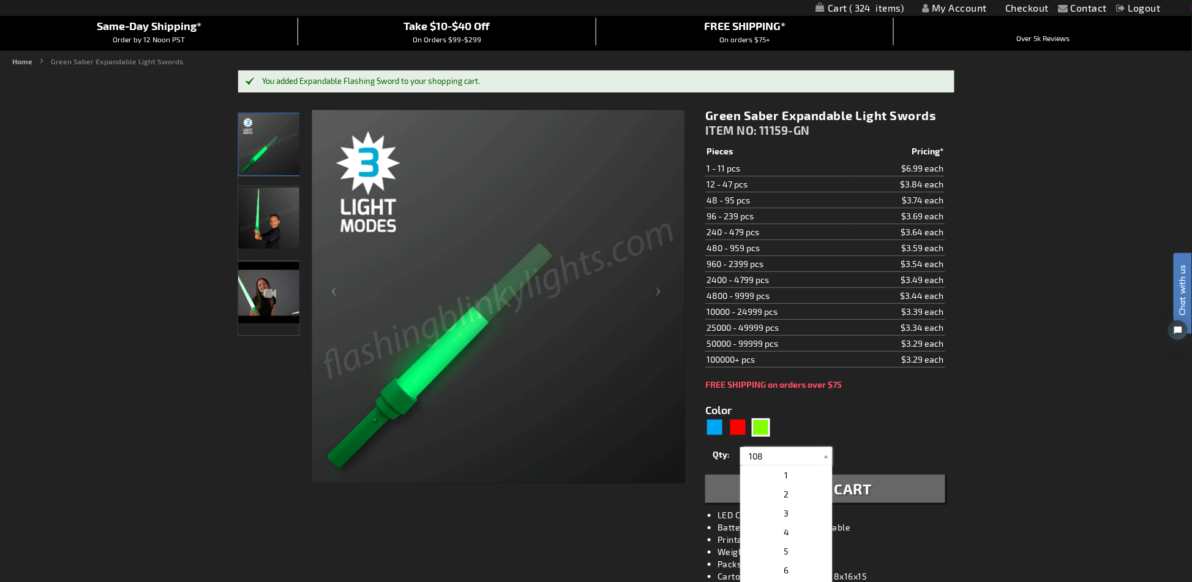
scroll to position [0, 0]
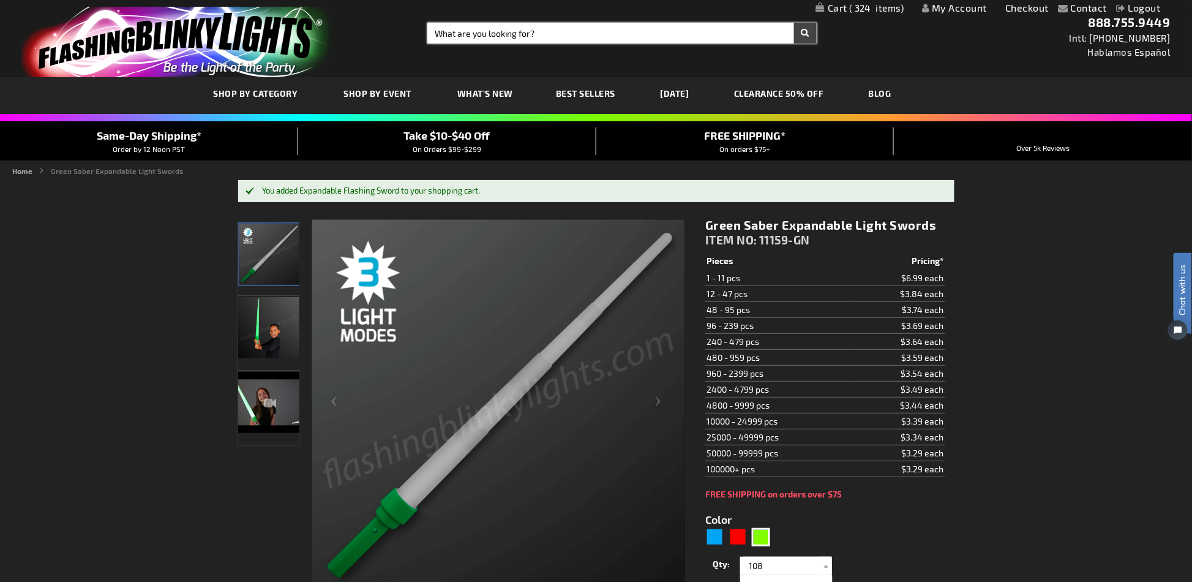
click at [507, 37] on input "Search" at bounding box center [621, 33] width 389 height 21
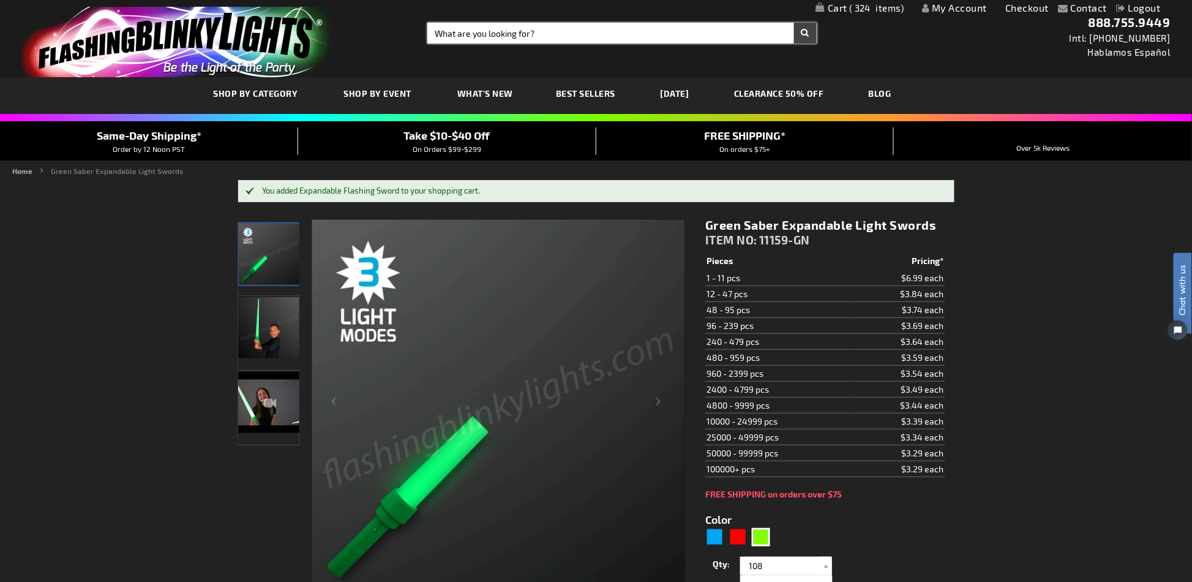
paste input "12539"
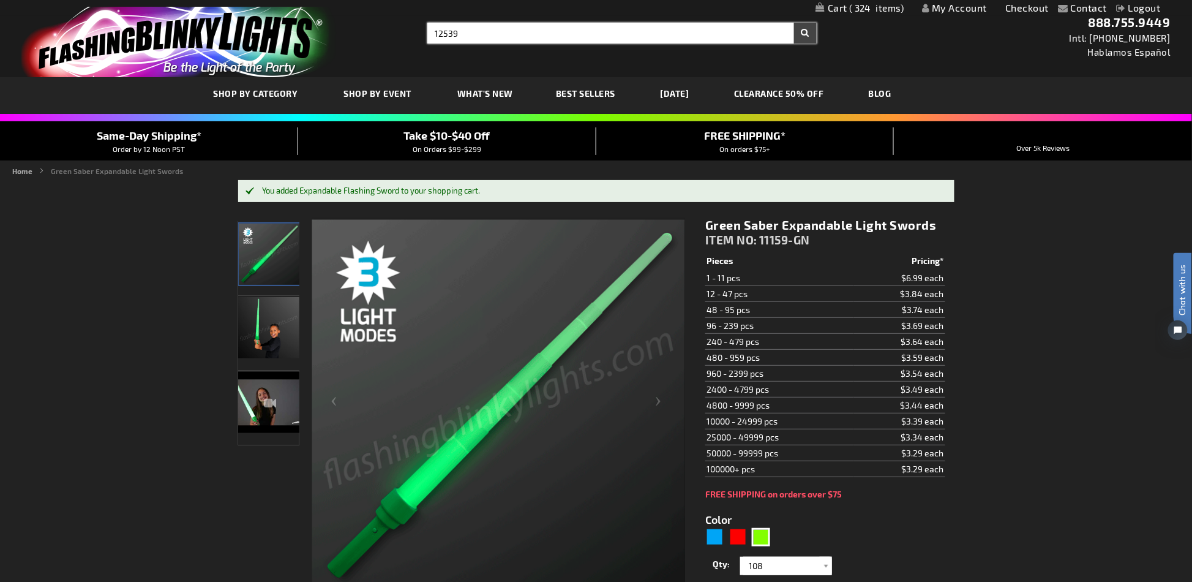
type input "12539"
click at [794, 23] on button "Search" at bounding box center [805, 33] width 23 height 21
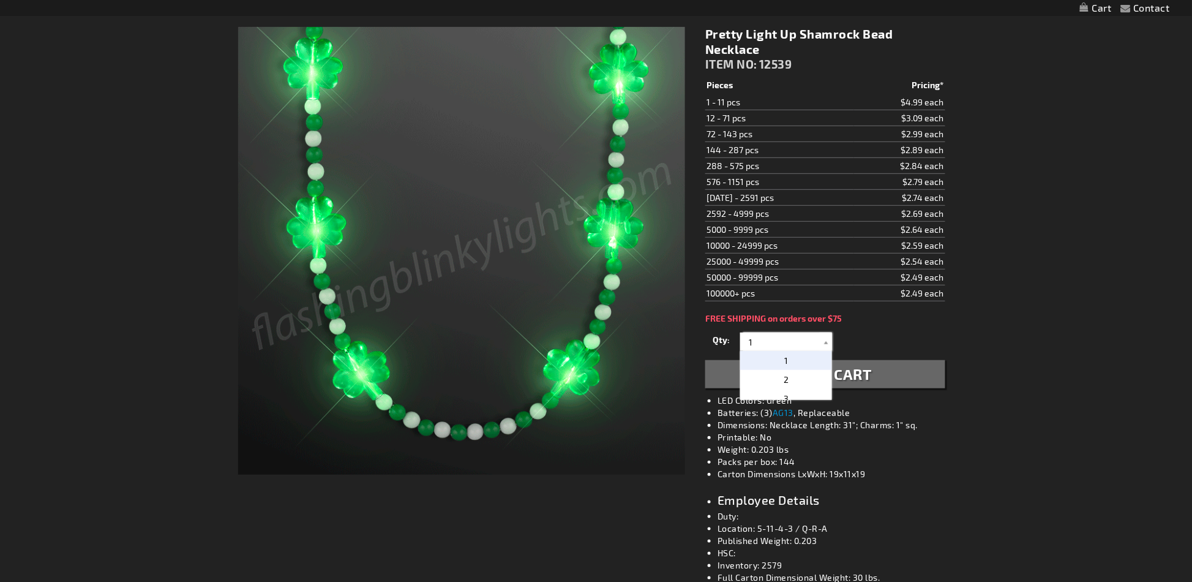
click at [773, 346] on input "1" at bounding box center [787, 342] width 89 height 18
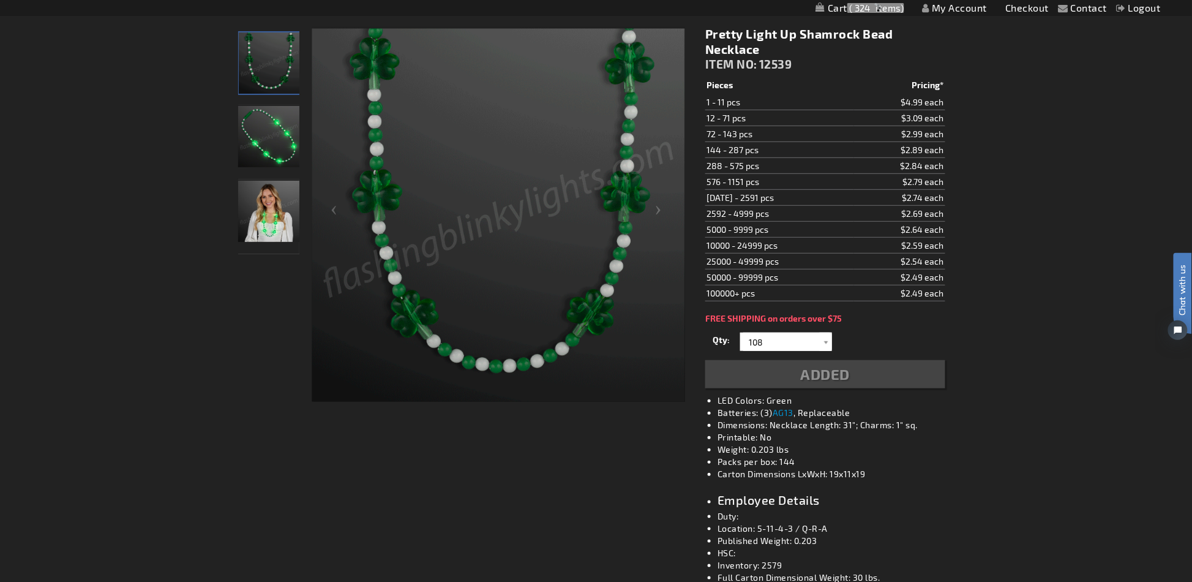
type input "108"
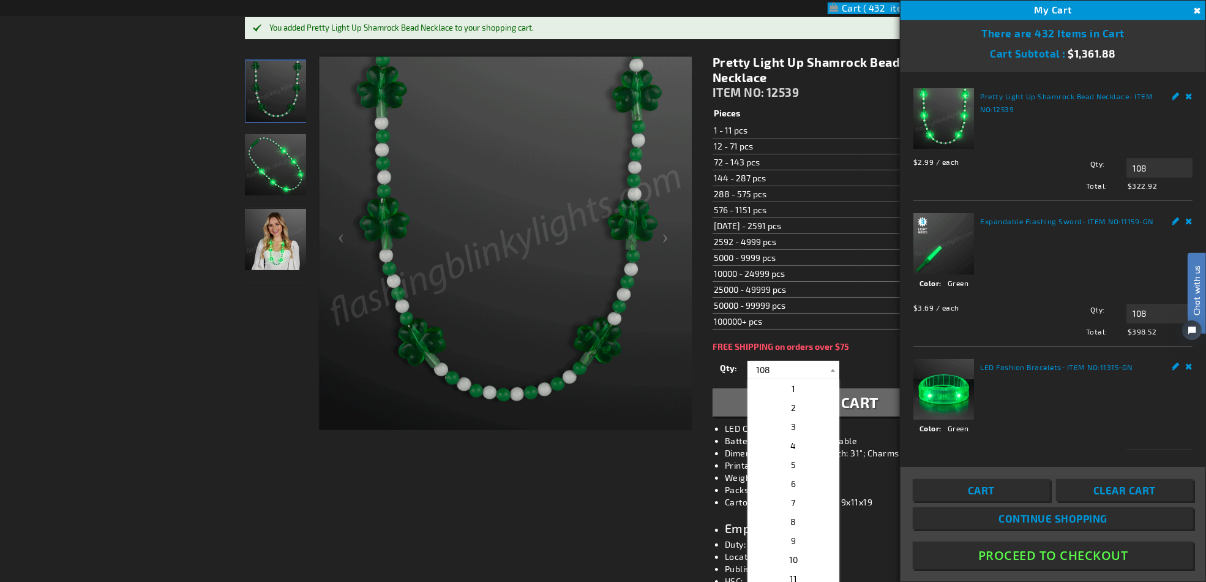
click at [850, 238] on td "2592 - 4999 pcs" at bounding box center [787, 241] width 148 height 16
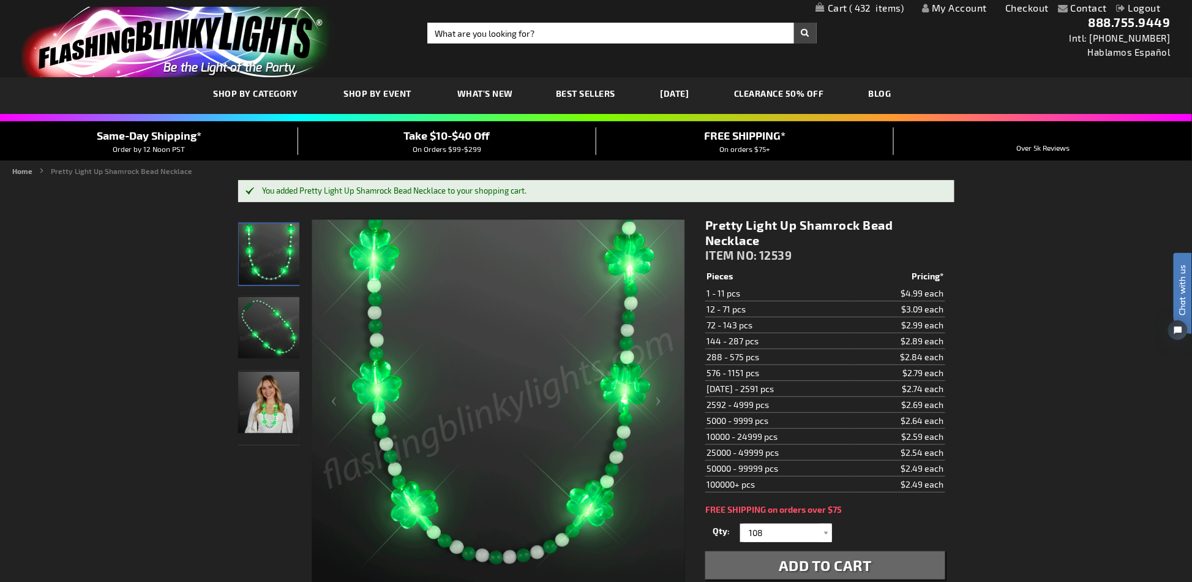
click at [848, 4] on span "432 432 items" at bounding box center [876, 8] width 57 height 10
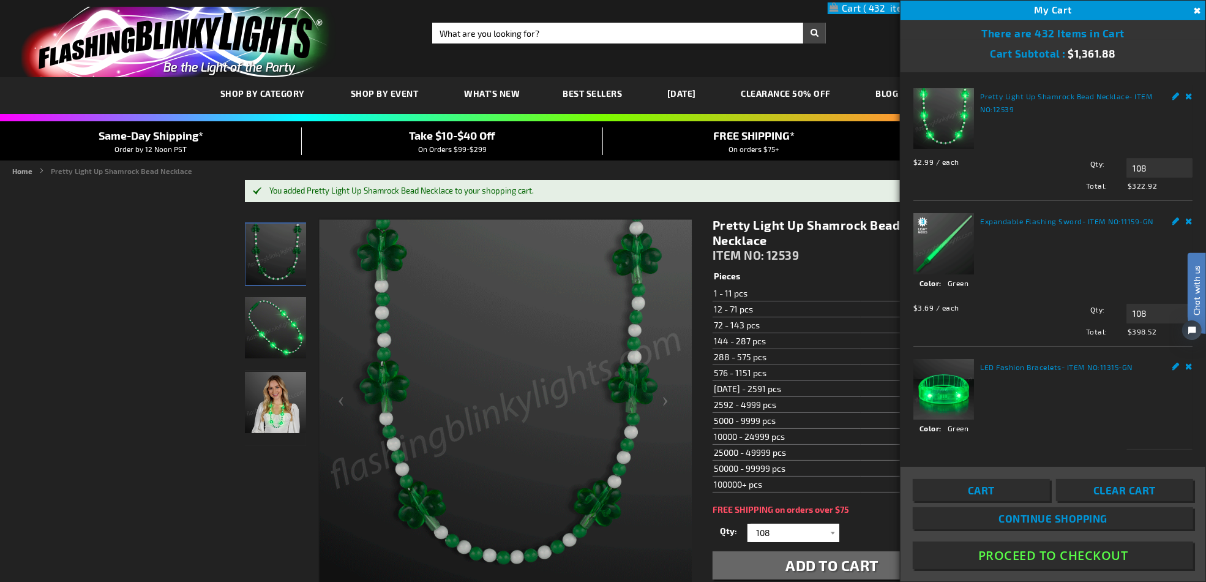
click at [822, 270] on th "Pieces" at bounding box center [787, 276] width 148 height 17
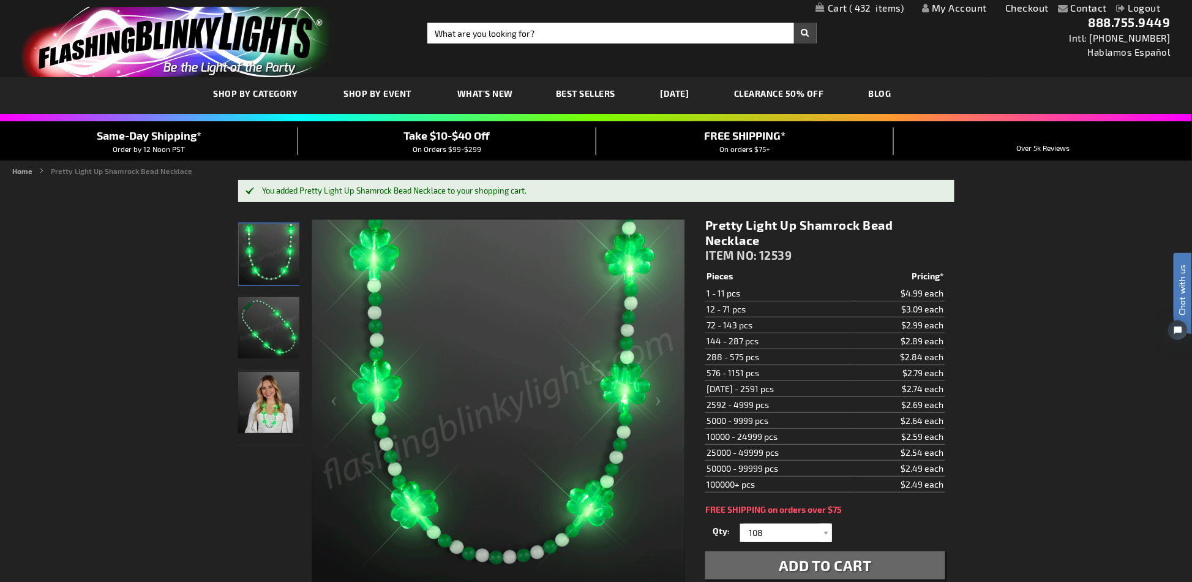
click at [864, 8] on span "432" at bounding box center [876, 7] width 55 height 11
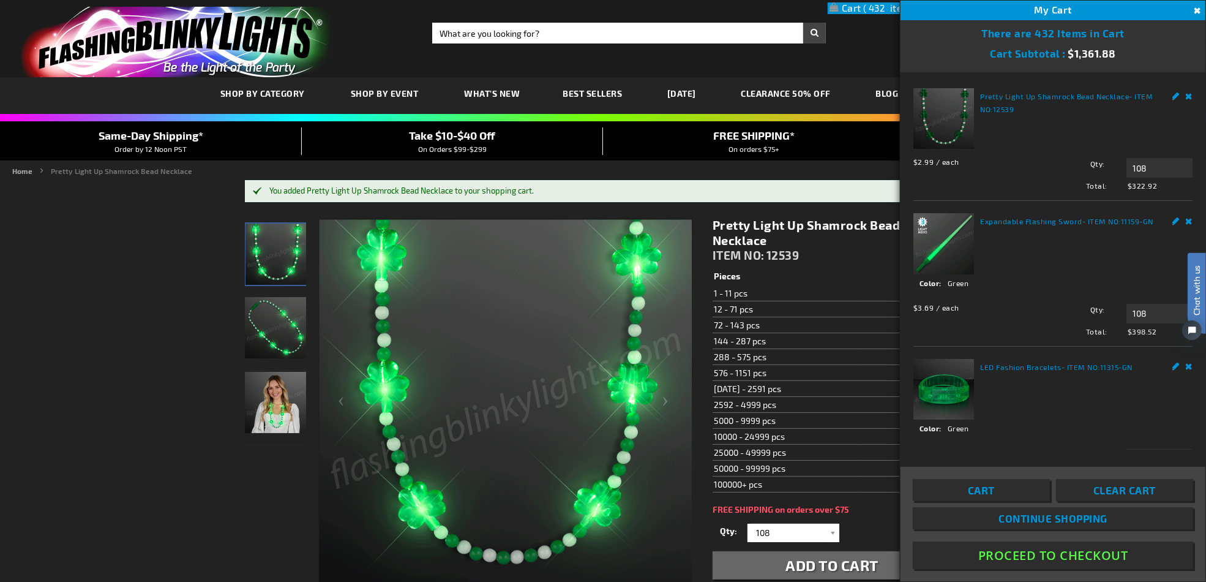
click at [1044, 559] on button "Proceed To Checkout" at bounding box center [1053, 555] width 280 height 28
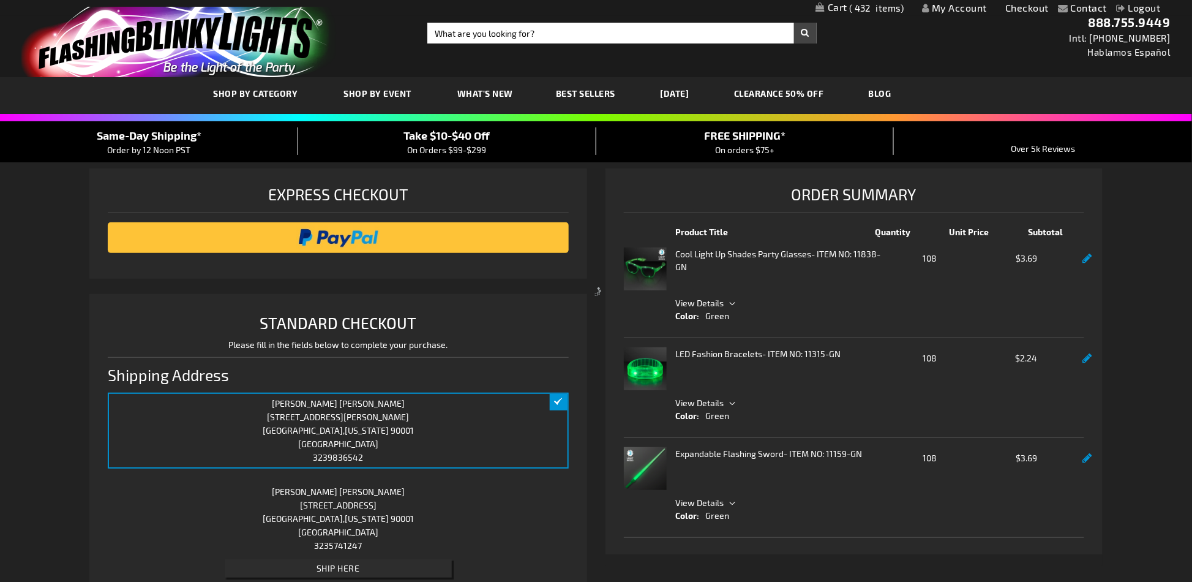
select select "US"
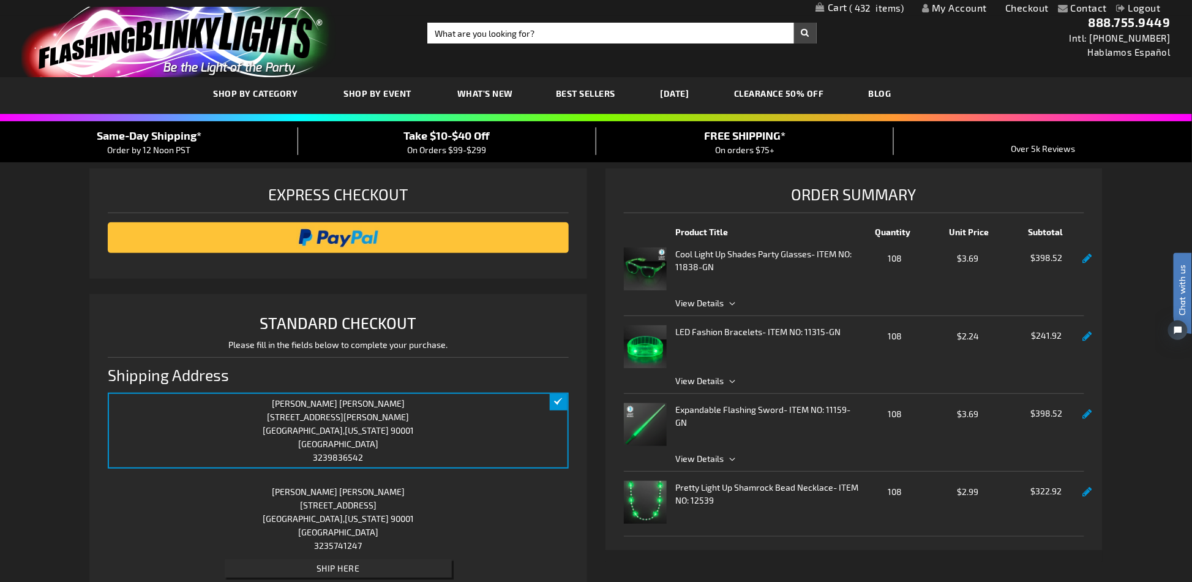
scroll to position [81, 0]
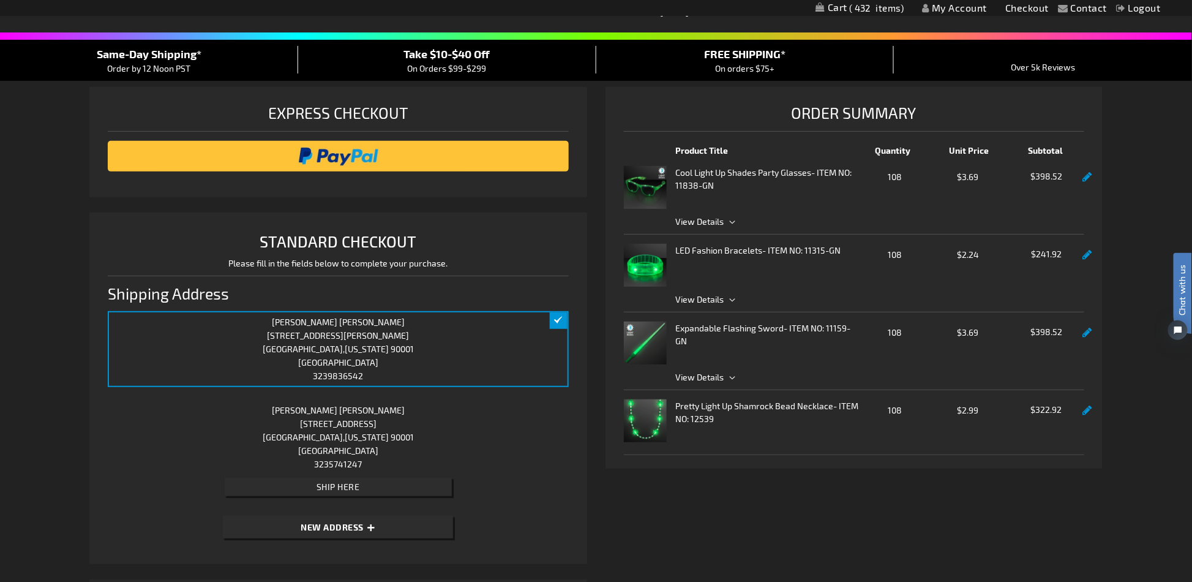
click at [347, 525] on span "New Address" at bounding box center [332, 527] width 63 height 10
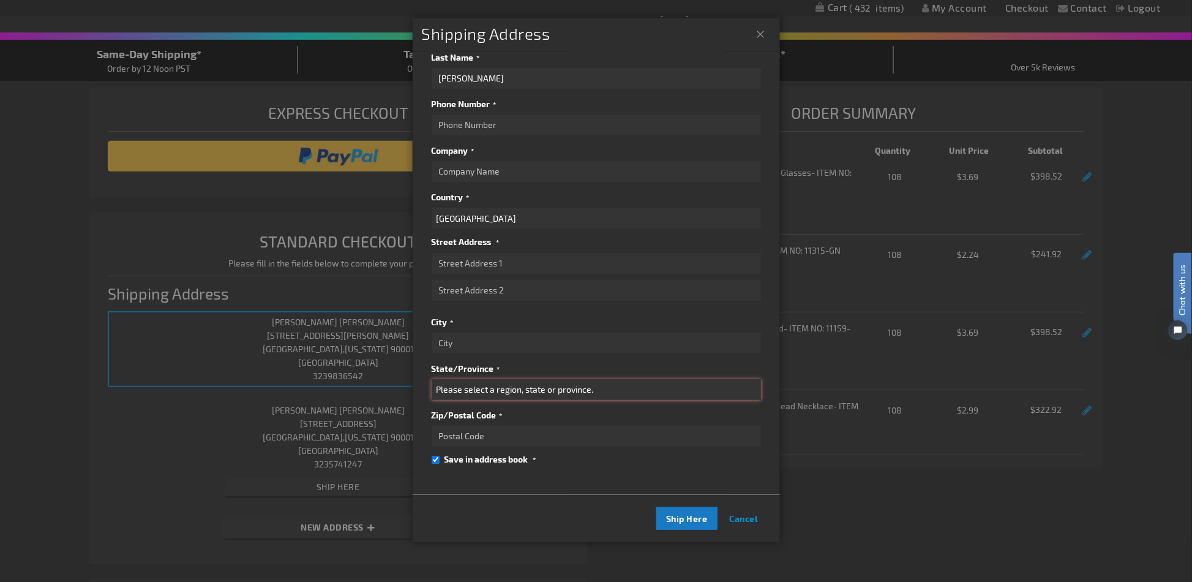
click at [590, 384] on select "Please select a region, state or province. [US_STATE] [US_STATE] [US_STATE] [US…" at bounding box center [596, 389] width 329 height 21
click at [611, 453] on div "Save in address book" at bounding box center [596, 459] width 329 height 13
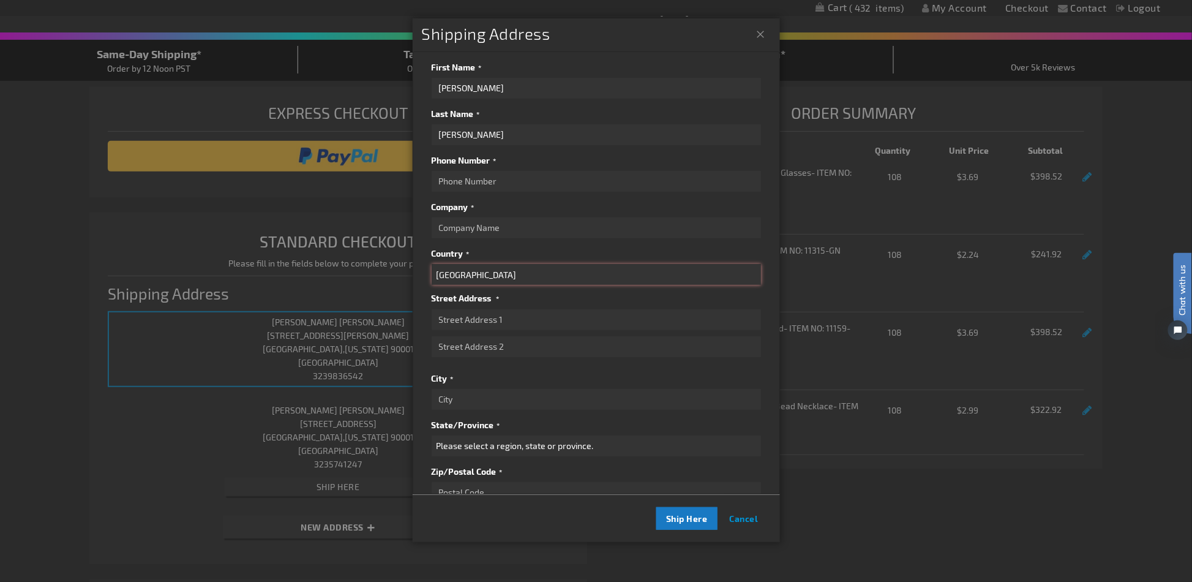
click at [484, 274] on select "[GEOGRAPHIC_DATA] [GEOGRAPHIC_DATA] [GEOGRAPHIC_DATA] [GEOGRAPHIC_DATA] [GEOGRA…" at bounding box center [596, 274] width 329 height 21
select select "IE"
click at [432, 264] on select "[GEOGRAPHIC_DATA] [GEOGRAPHIC_DATA] [GEOGRAPHIC_DATA] [GEOGRAPHIC_DATA] [GEOGRA…" at bounding box center [596, 274] width 329 height 21
click at [502, 321] on input "Street Address: Line 1" at bounding box center [596, 319] width 329 height 21
paste input "[GEOGRAPHIC_DATA], [GEOGRAPHIC_DATA]"
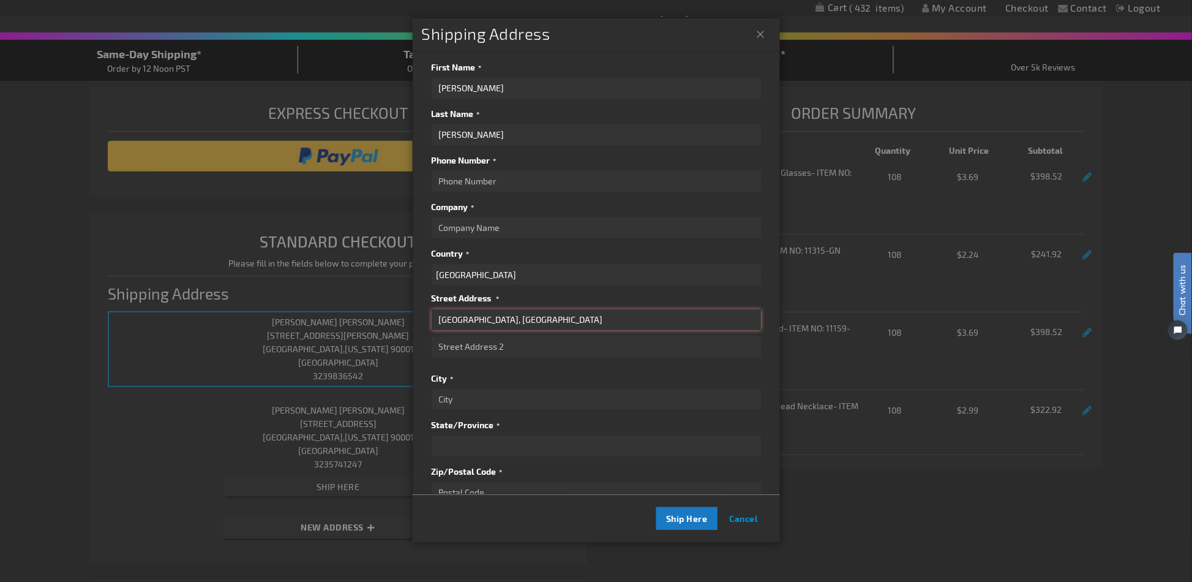
type input "[GEOGRAPHIC_DATA], [GEOGRAPHIC_DATA]"
click at [565, 408] on input "City" at bounding box center [596, 399] width 329 height 21
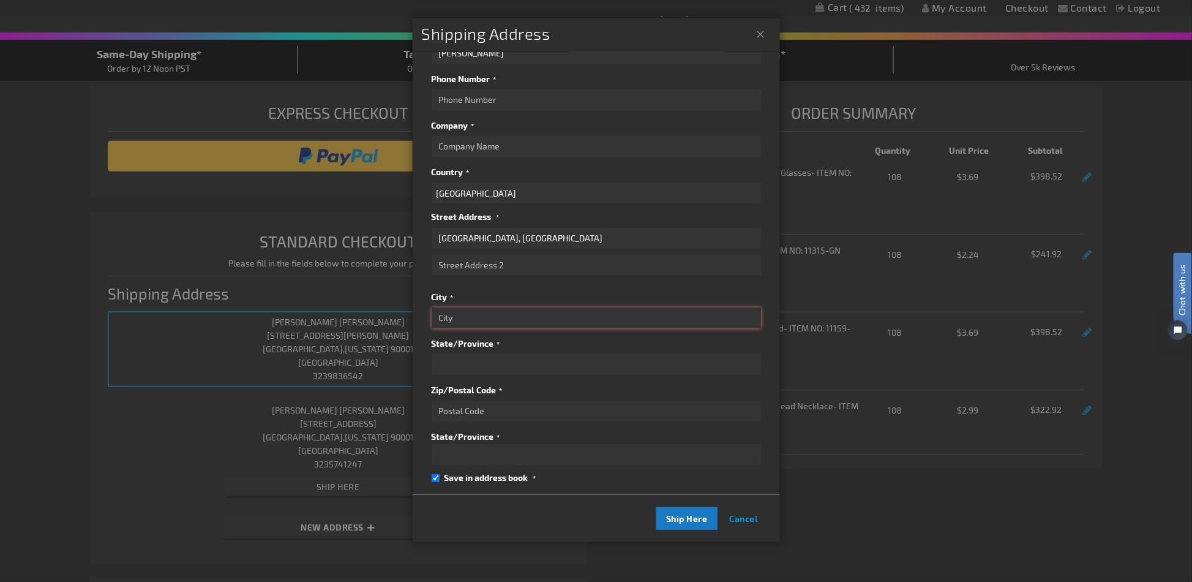
scroll to position [112, 0]
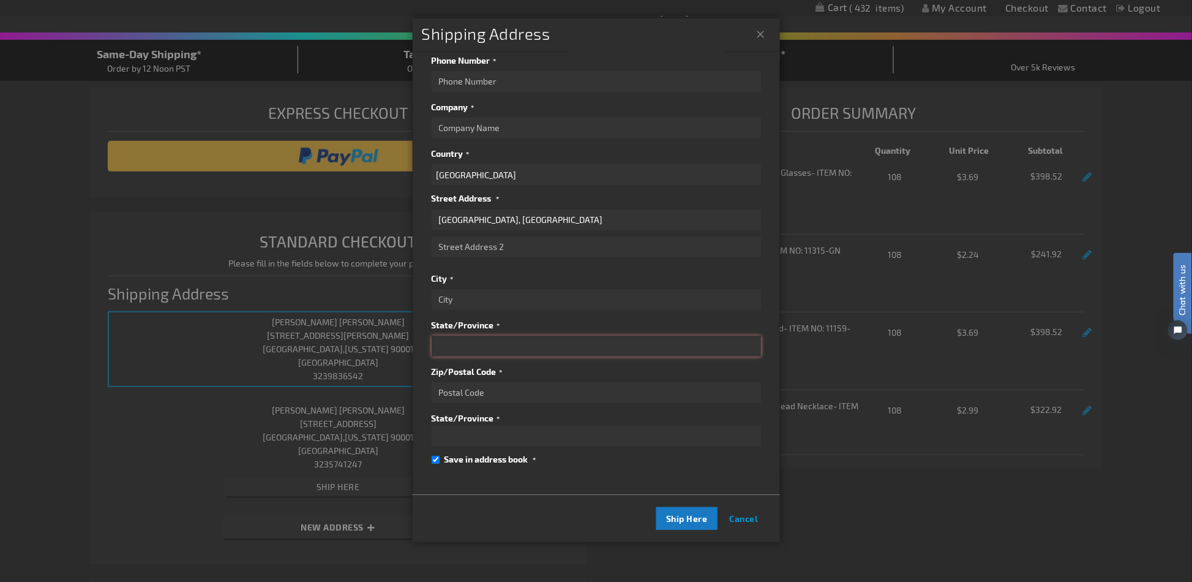
click at [478, 336] on input "State/Province" at bounding box center [596, 346] width 329 height 21
click at [541, 389] on div "First Name [PERSON_NAME] Last Name [PERSON_NAME] Phone Number Company Country […" at bounding box center [596, 211] width 329 height 507
paste input "D24FNK6"
type input "D24FNK6"
click at [567, 426] on input "State/Province" at bounding box center [596, 436] width 329 height 21
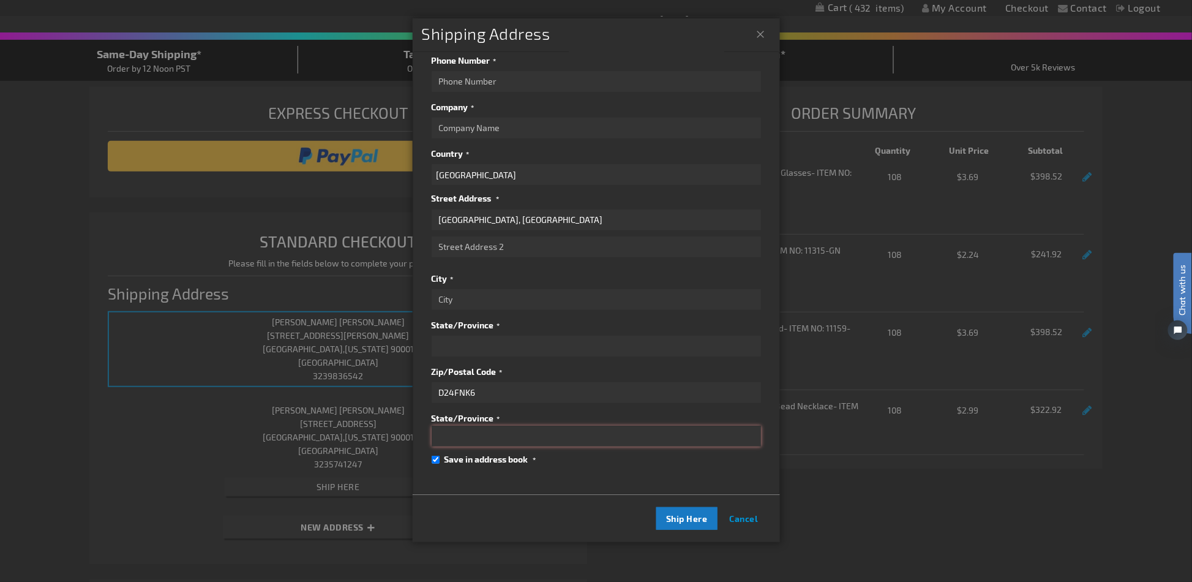
paste input "[GEOGRAPHIC_DATA]"
type input "[GEOGRAPHIC_DATA]"
click at [497, 289] on input "City" at bounding box center [596, 299] width 329 height 21
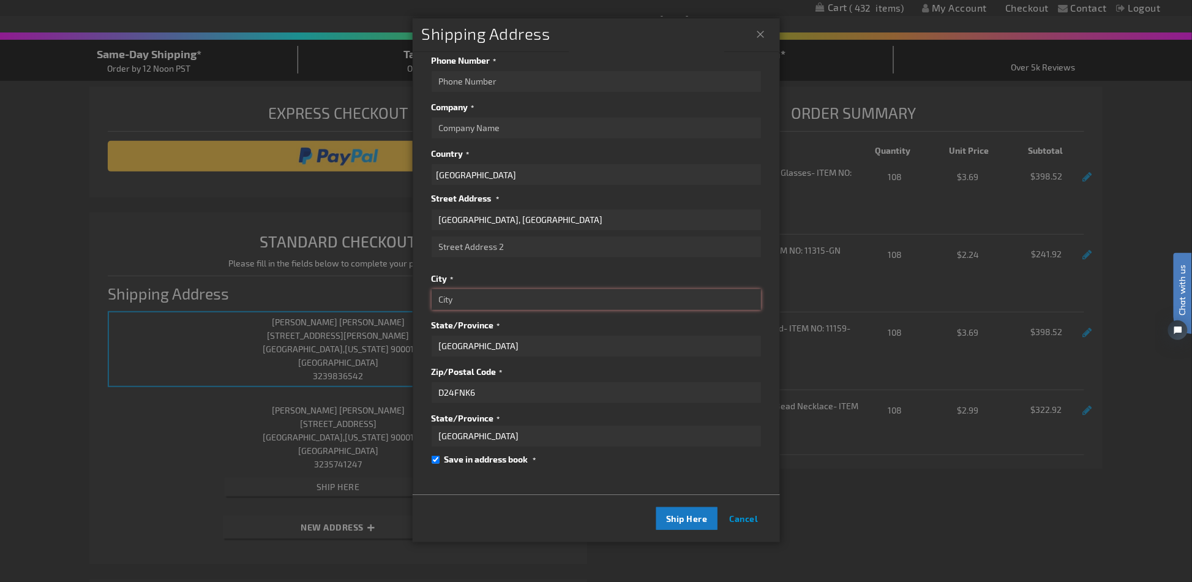
click at [487, 289] on input "City" at bounding box center [596, 299] width 329 height 21
paste input "[GEOGRAPHIC_DATA]"
type input "[GEOGRAPHIC_DATA]"
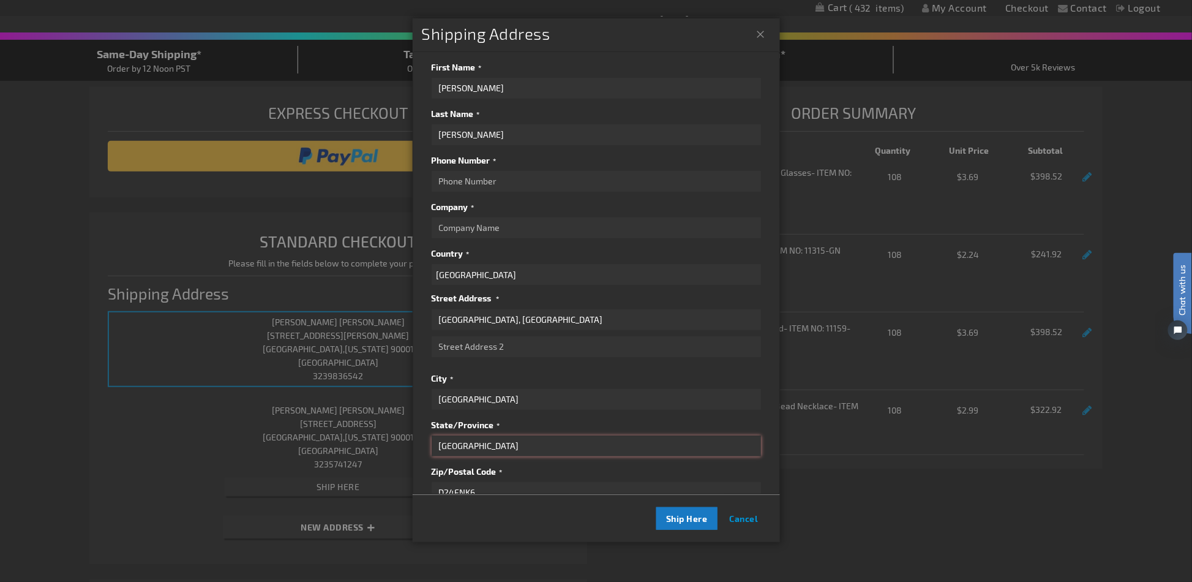
scroll to position [0, 0]
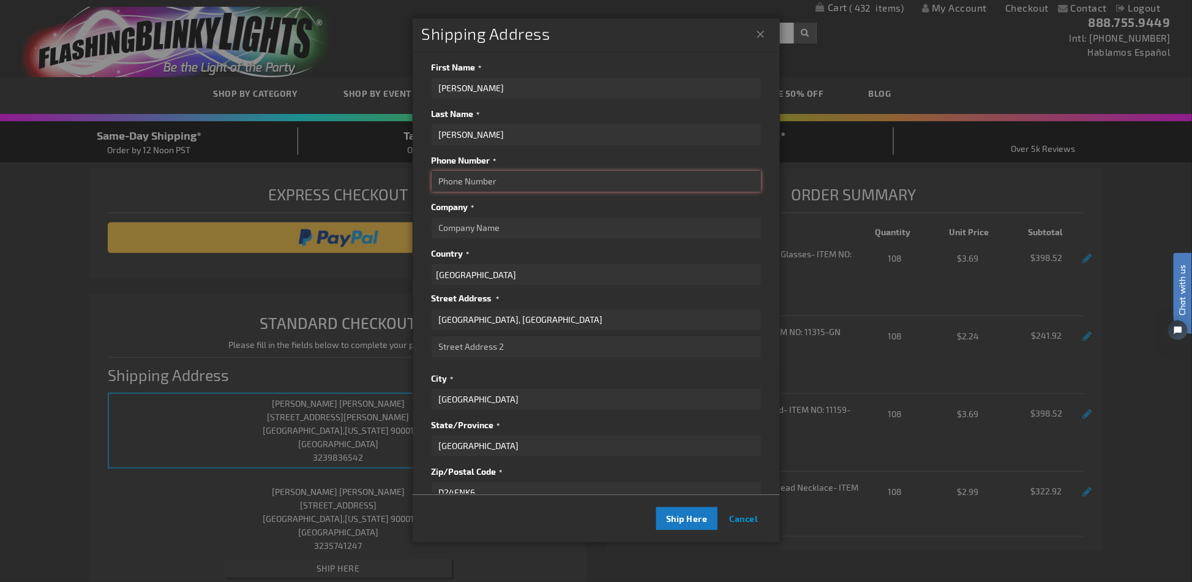
click at [535, 181] on input "Phone Number" at bounding box center [596, 181] width 329 height 21
type input "3145741210"
click at [503, 230] on input "Company" at bounding box center [596, 227] width 329 height 21
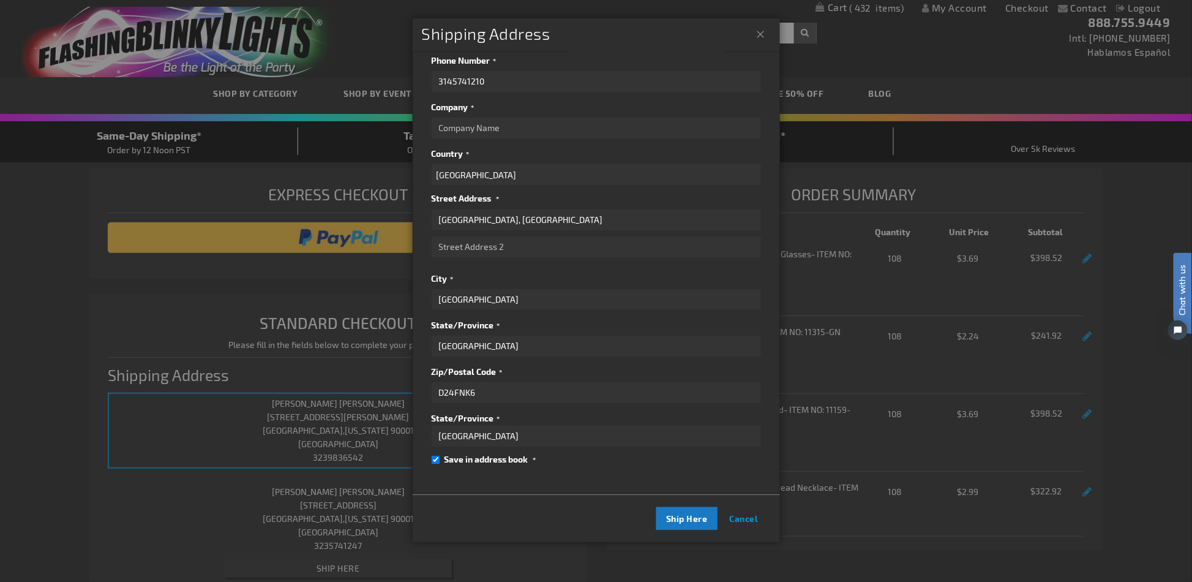
click at [433, 456] on input "Save in address book" at bounding box center [436, 460] width 8 height 8
checkbox input "false"
click at [673, 519] on span "Ship Here" at bounding box center [687, 518] width 42 height 10
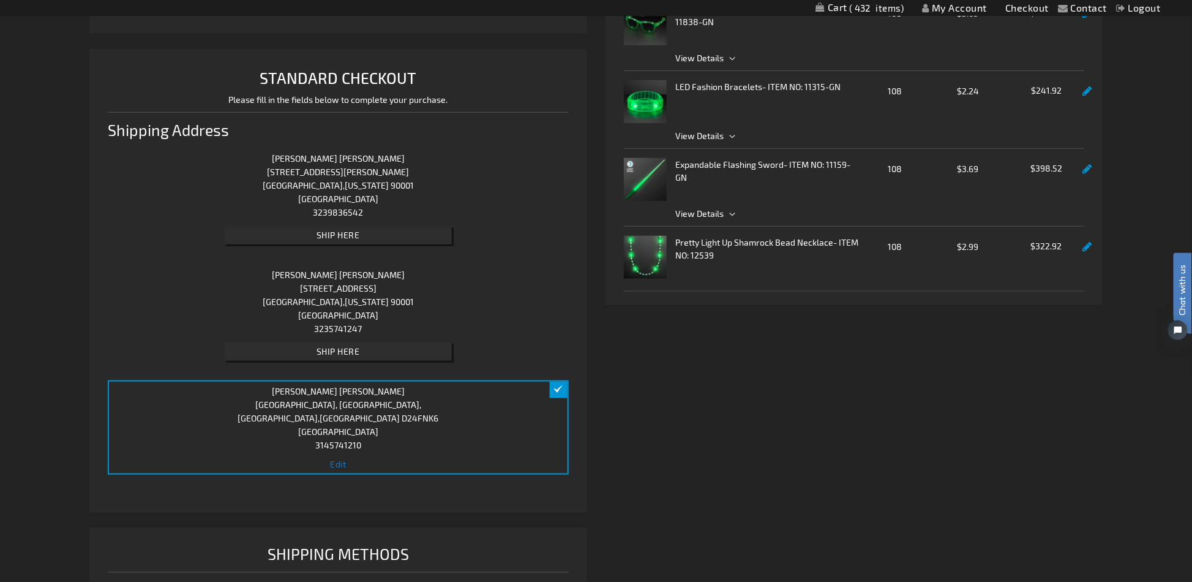
scroll to position [653, 0]
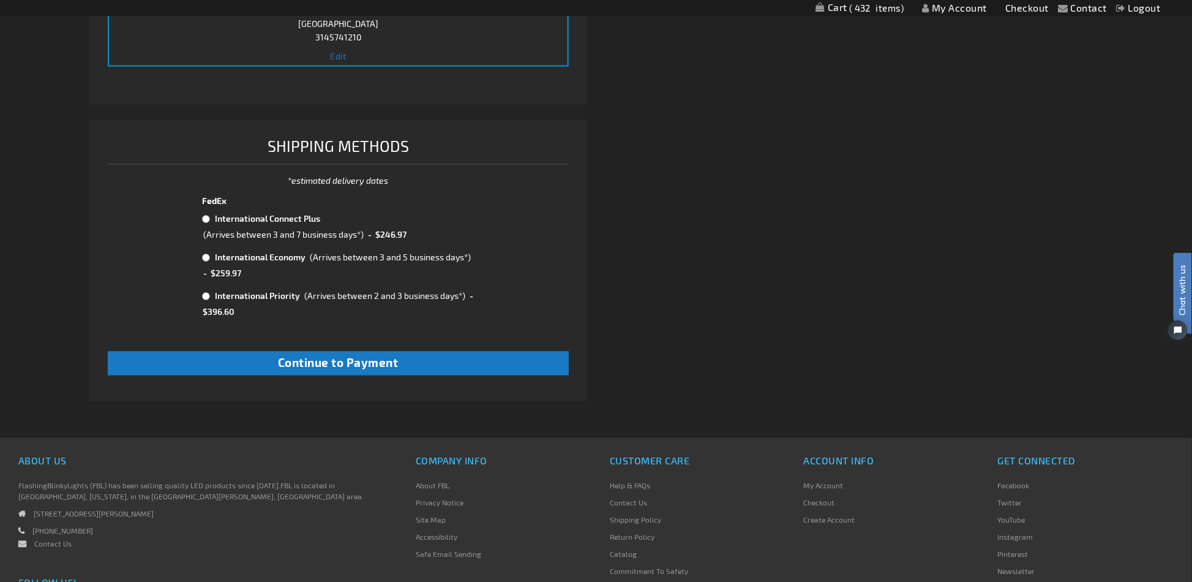
click at [203, 217] on input "radio" at bounding box center [206, 219] width 8 height 10
radio input "true"
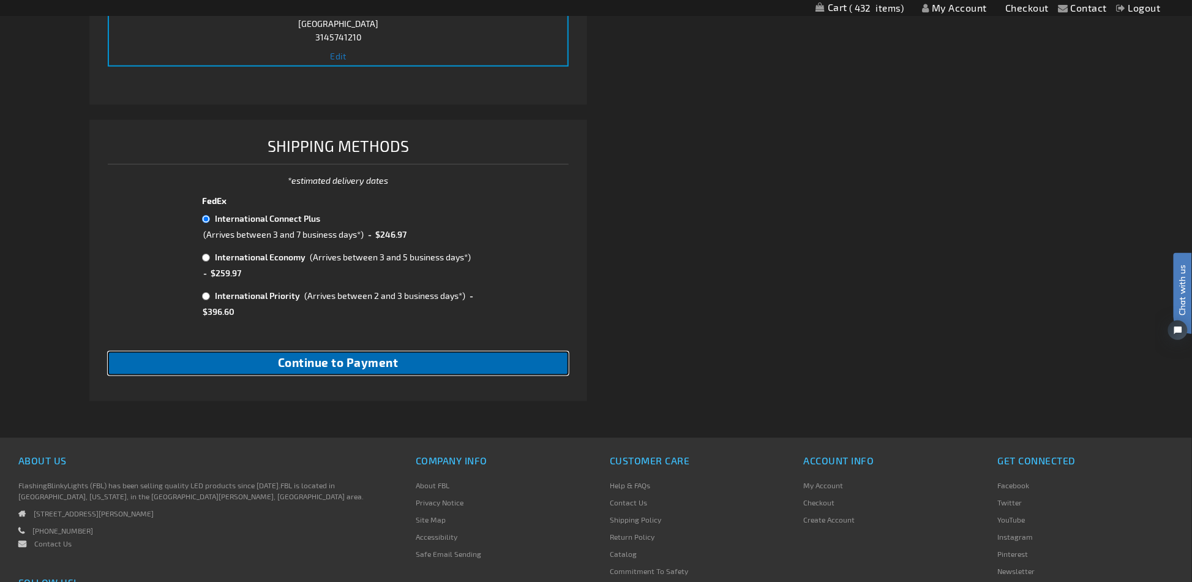
click at [400, 361] on button "Continue to Payment" at bounding box center [338, 364] width 461 height 24
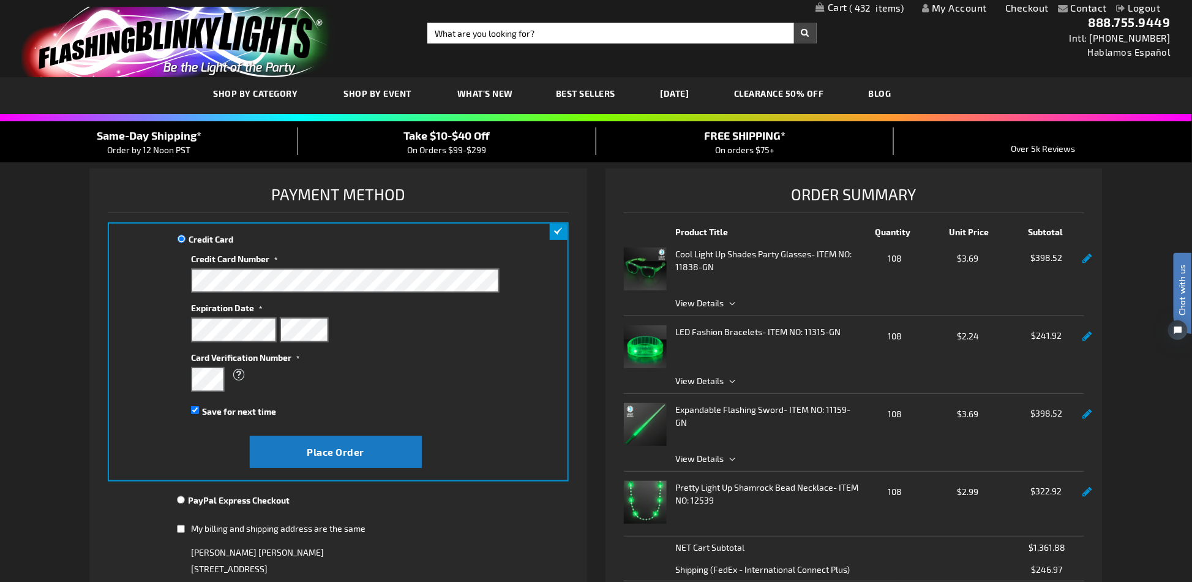
scroll to position [163, 0]
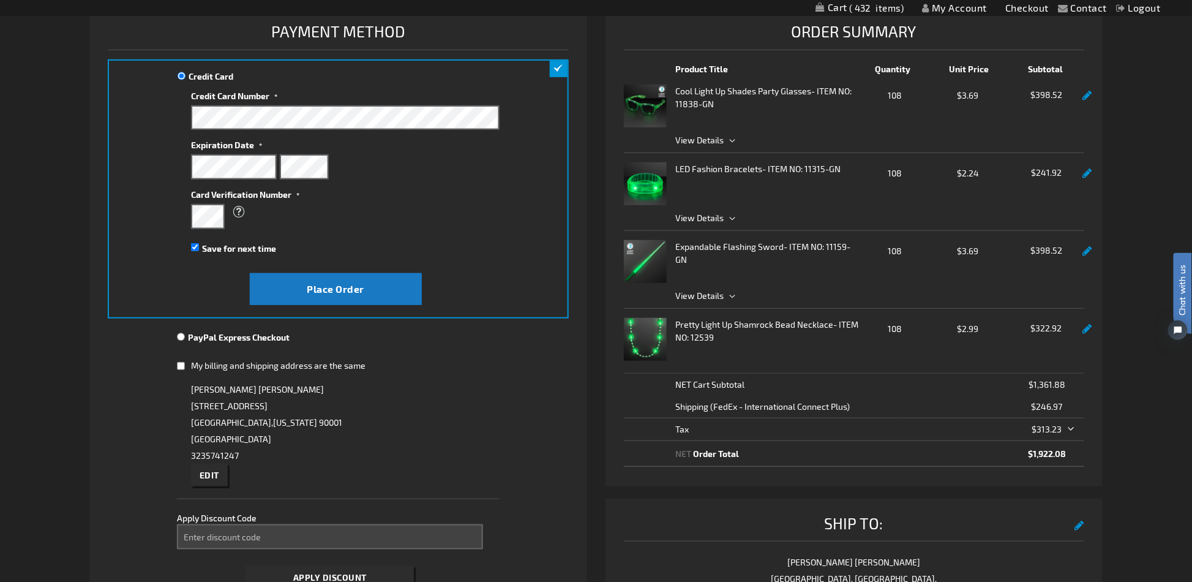
click at [1074, 425] on span "$313.23" at bounding box center [1047, 429] width 69 height 13
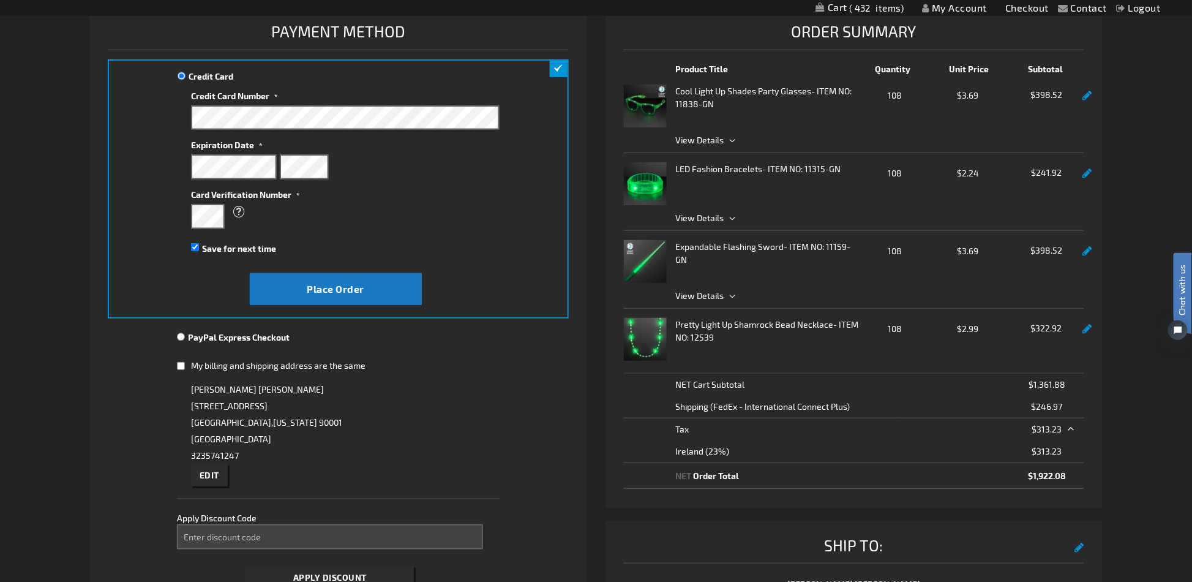
scroll to position [0, 0]
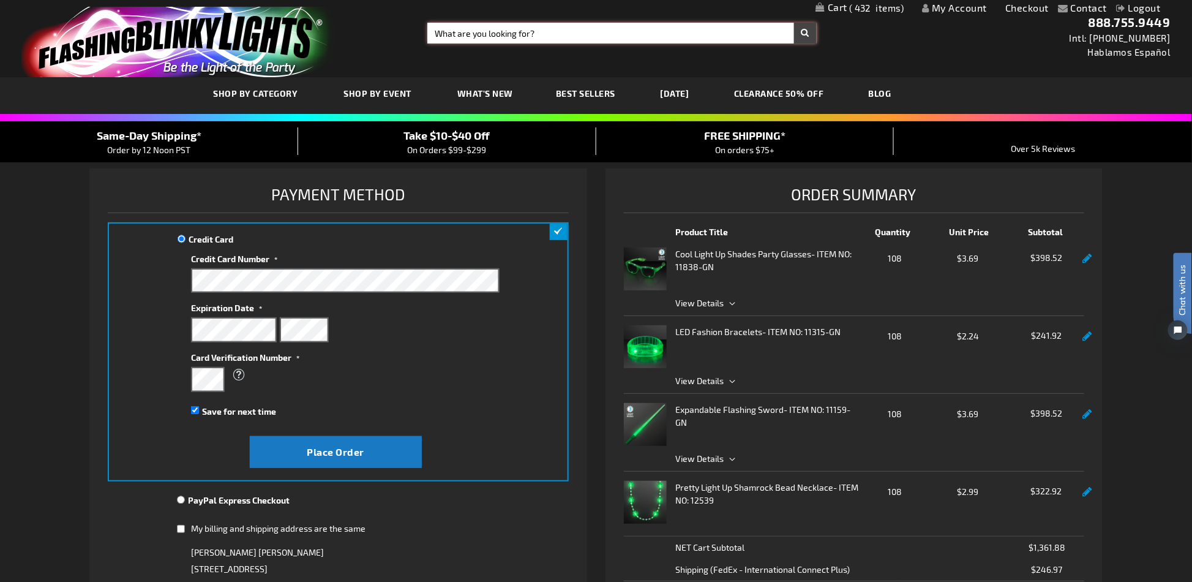
click at [642, 42] on input "Search" at bounding box center [621, 33] width 389 height 21
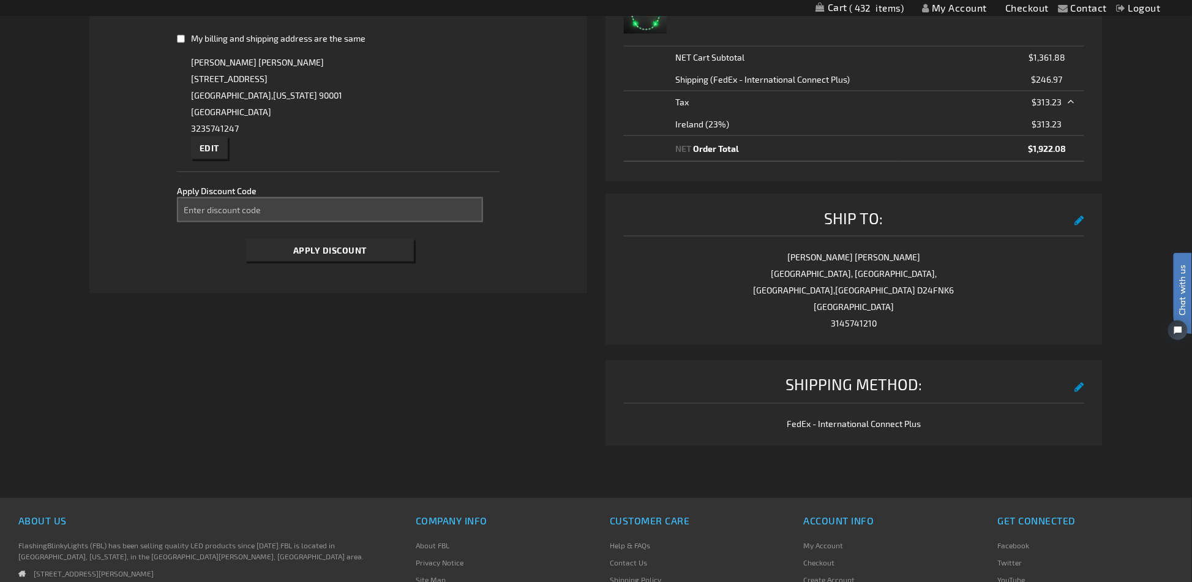
scroll to position [326, 0]
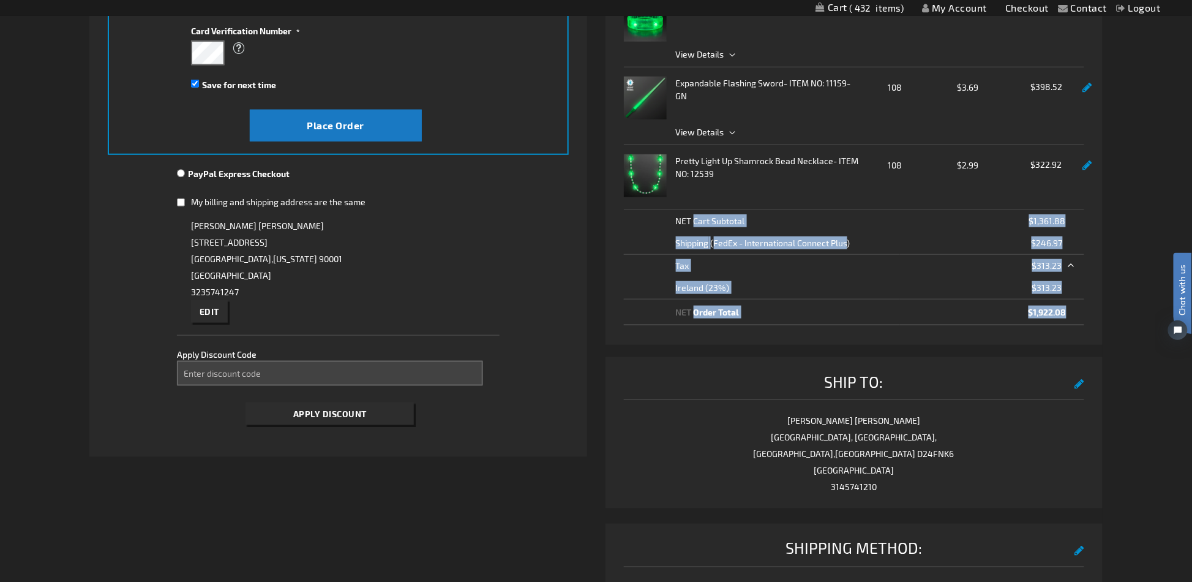
drag, startPoint x: 1066, startPoint y: 309, endPoint x: 672, endPoint y: 218, distance: 403.5
click at [672, 218] on tbody "Cart Subtotal $1,361.88 Shipping FedEx - International Connect Plus $246.97 Tax…" at bounding box center [854, 267] width 461 height 115
copy tbody "Cart Subtotal $1,361.88 Shipping FedEx - International Connect Plus $246.97 Tax…"
